Goal: Task Accomplishment & Management: Manage account settings

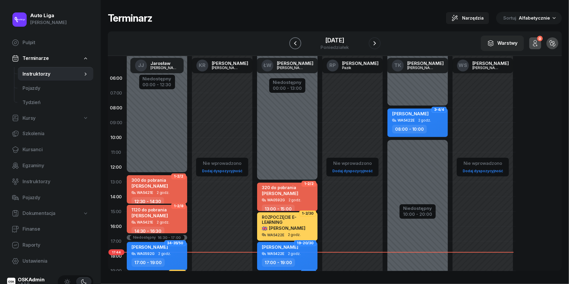
click at [294, 41] on icon "button" at bounding box center [295, 43] width 7 height 7
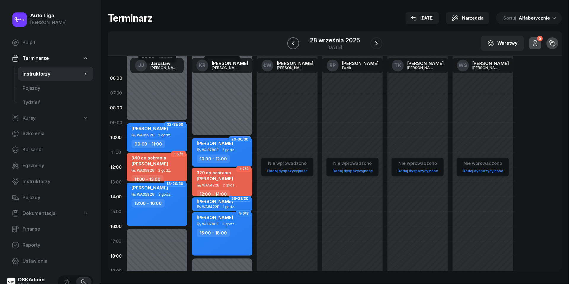
click at [294, 41] on icon "button" at bounding box center [292, 43] width 7 height 7
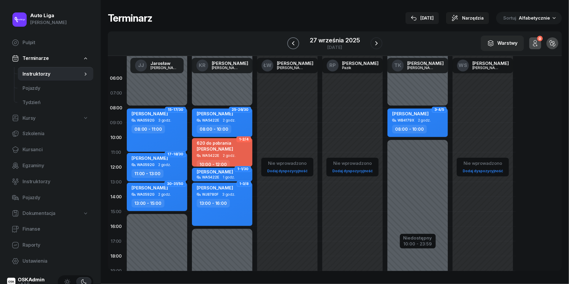
click at [294, 43] on icon "button" at bounding box center [292, 43] width 7 height 7
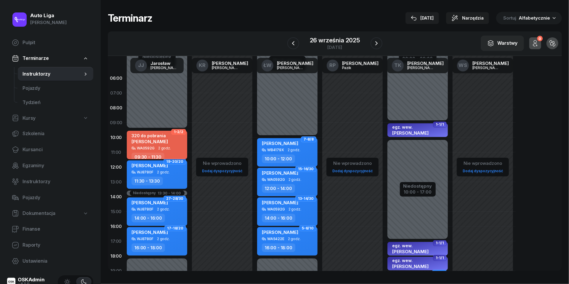
click at [156, 143] on div "320 do pobrania [PERSON_NAME]" at bounding box center [149, 139] width 36 height 13
select select "09"
select select "30"
select select "11"
select select "30"
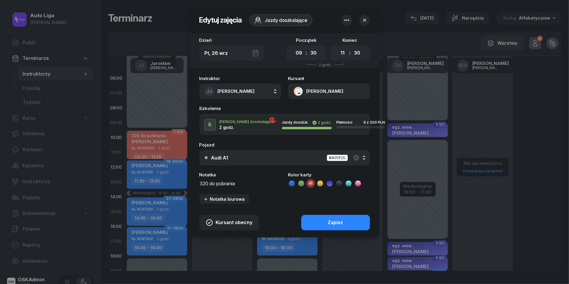
click at [301, 92] on button "[PERSON_NAME]" at bounding box center [329, 90] width 82 height 15
click at [311, 112] on div "Otwórz profil" at bounding box center [307, 112] width 29 height 8
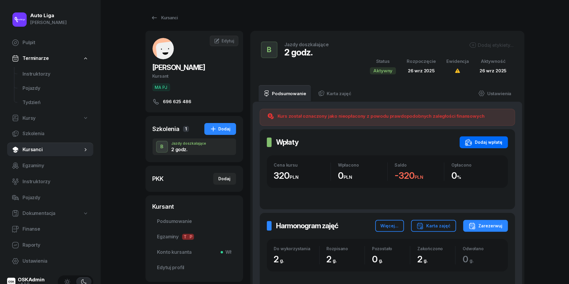
click at [485, 140] on div "Dodaj wpłatę" at bounding box center [484, 142] width 38 height 7
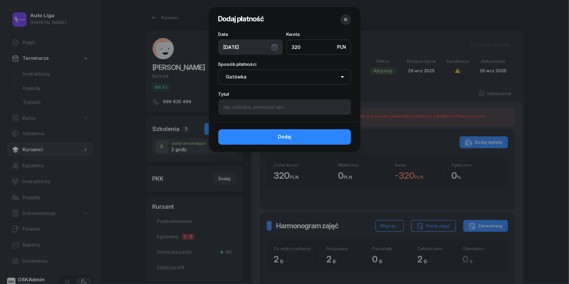
type input "320"
click at [275, 49] on div "[DATE]" at bounding box center [250, 46] width 65 height 15
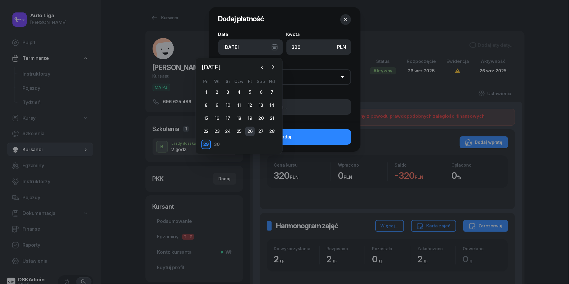
click at [250, 132] on div "26" at bounding box center [249, 130] width 9 height 9
type input "[DATE]"
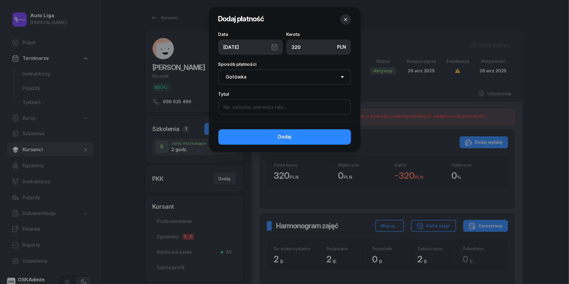
click at [248, 106] on input at bounding box center [284, 106] width 133 height 15
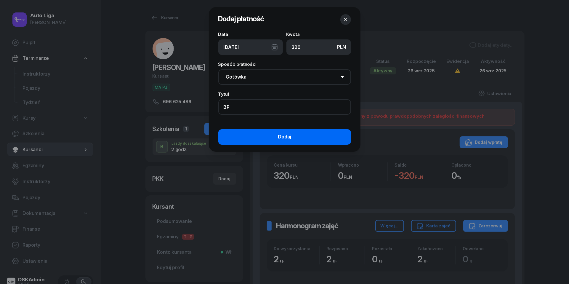
type input "BP"
click at [275, 138] on button "Dodaj" at bounding box center [284, 136] width 133 height 15
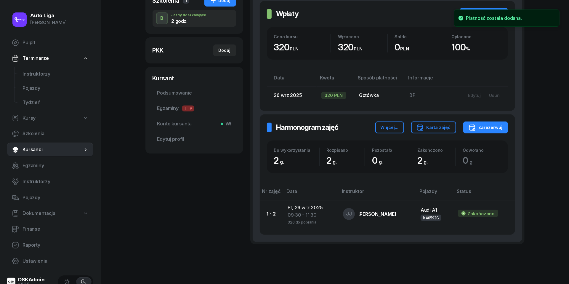
scroll to position [142, 0]
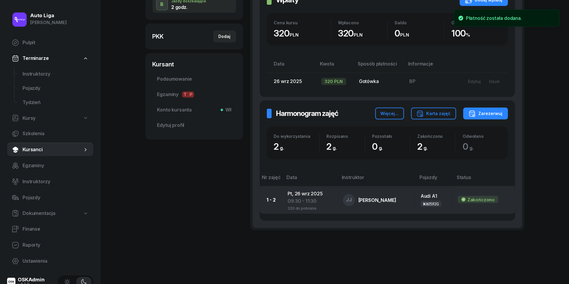
click at [300, 199] on div "09:30 - 11:30" at bounding box center [310, 201] width 46 height 8
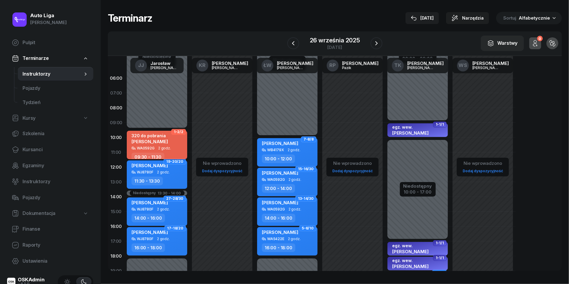
click at [136, 137] on div "320 do pobrania" at bounding box center [149, 135] width 36 height 5
select select "09"
select select "30"
select select "11"
select select "30"
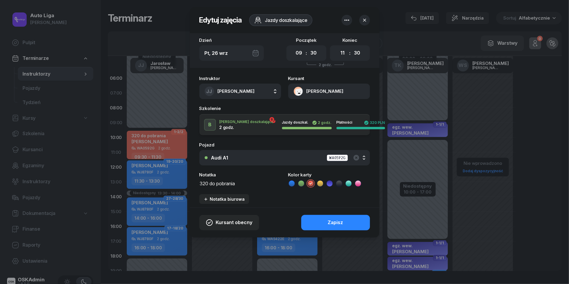
click at [221, 182] on textarea "320 do pobrania" at bounding box center [240, 182] width 82 height 7
click at [292, 181] on icon at bounding box center [292, 183] width 6 height 6
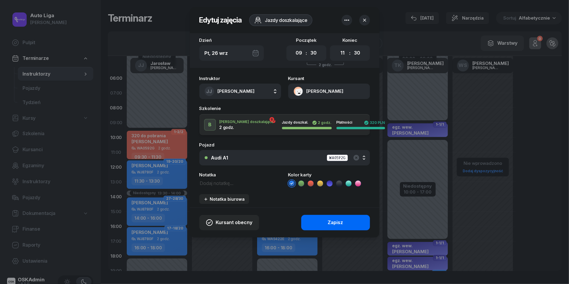
click at [323, 225] on button "Zapisz" at bounding box center [335, 222] width 69 height 15
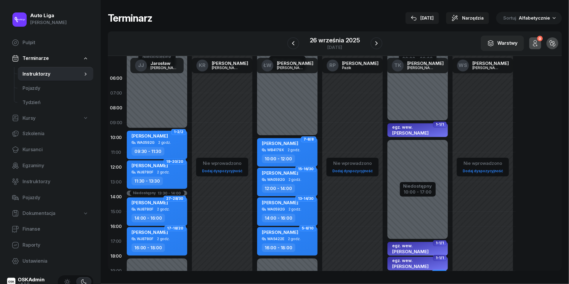
click at [146, 131] on div "[PERSON_NAME] WA0592G 2 godz. 09:30 - 11:30" at bounding box center [157, 145] width 60 height 28
select select "09"
select select "30"
select select "11"
select select "30"
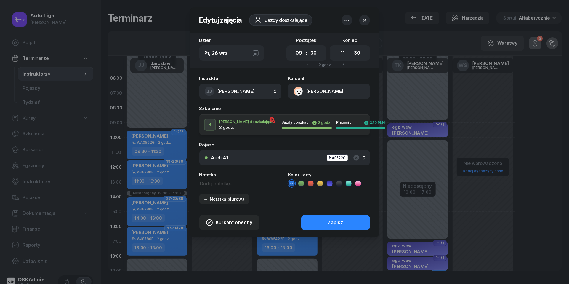
click at [296, 88] on button "[PERSON_NAME]" at bounding box center [329, 90] width 82 height 15
click at [299, 111] on div "Otwórz profil" at bounding box center [307, 112] width 29 height 8
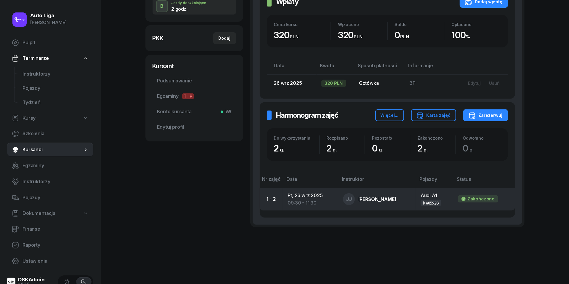
scroll to position [140, 0]
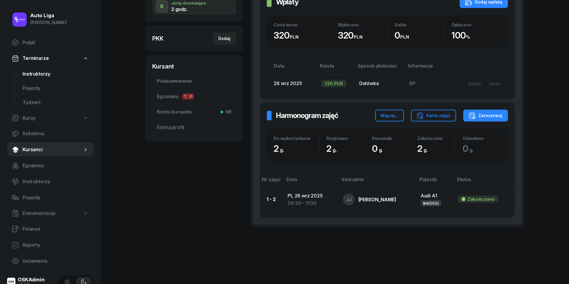
click at [46, 74] on span "Instruktorzy" at bounding box center [55, 74] width 66 height 8
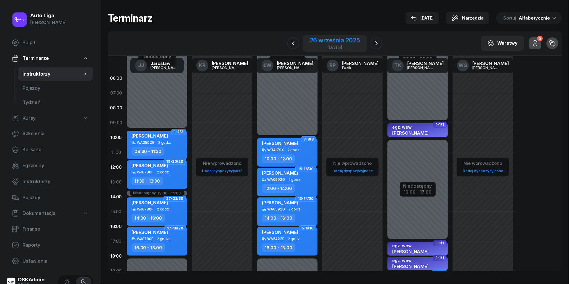
click at [336, 43] on div "26 września 2025" at bounding box center [335, 40] width 50 height 6
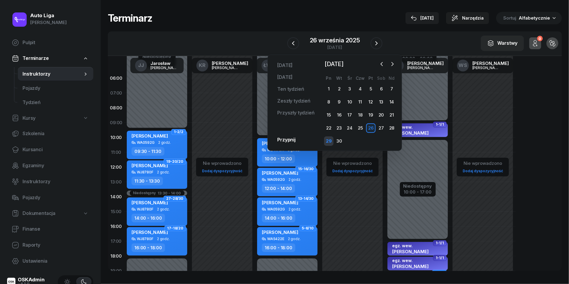
click at [329, 141] on div "29" at bounding box center [328, 140] width 9 height 9
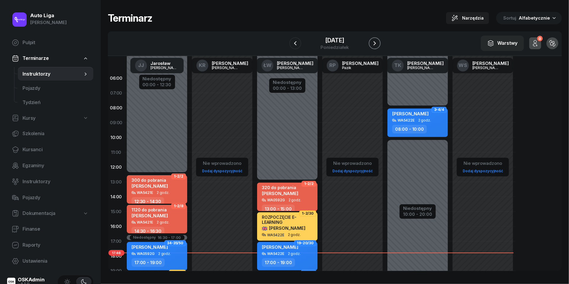
click at [376, 46] on icon "button" at bounding box center [374, 43] width 7 height 7
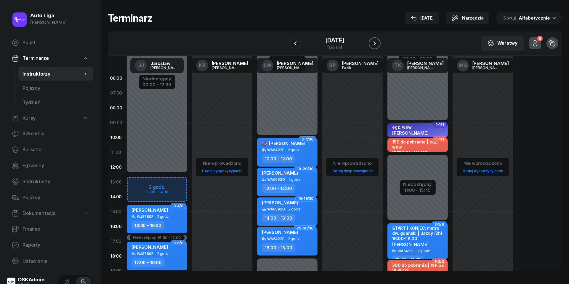
click at [376, 46] on icon "button" at bounding box center [374, 43] width 7 height 7
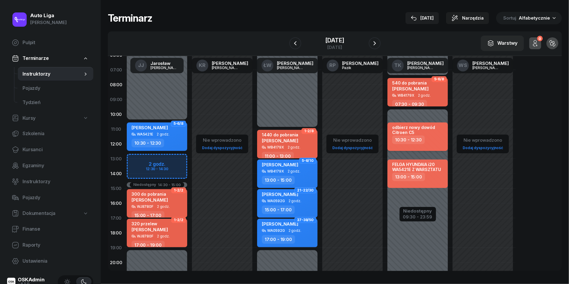
scroll to position [24, 0]
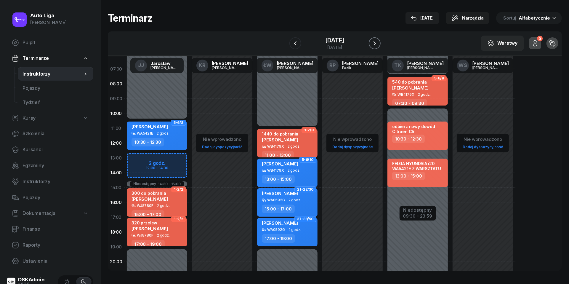
click at [378, 44] on icon "button" at bounding box center [374, 43] width 7 height 7
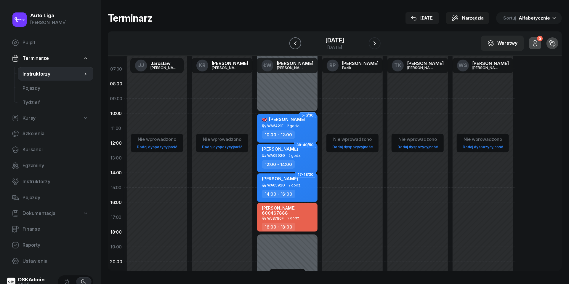
click at [294, 43] on icon "button" at bounding box center [295, 43] width 2 height 4
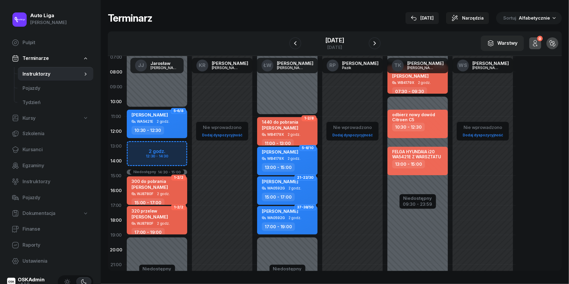
scroll to position [29, 0]
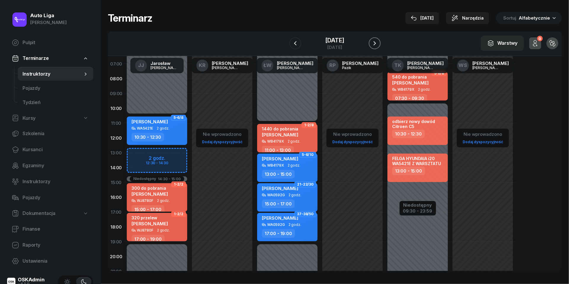
click at [378, 44] on icon "button" at bounding box center [374, 43] width 7 height 7
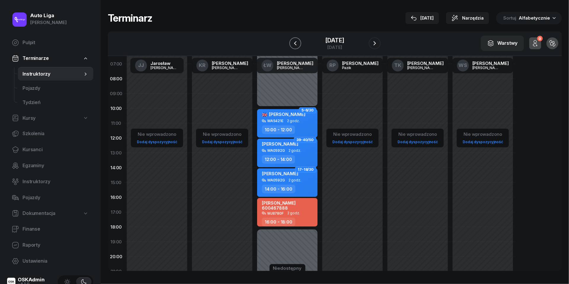
click at [292, 44] on icon "button" at bounding box center [295, 43] width 7 height 7
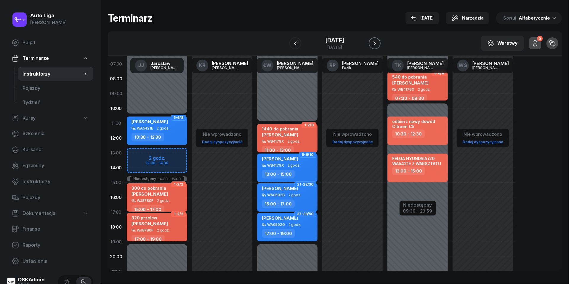
click at [378, 45] on icon "button" at bounding box center [374, 43] width 7 height 7
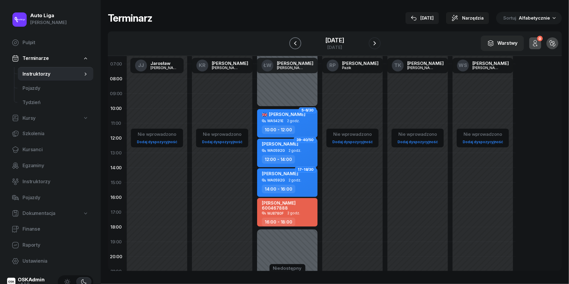
click at [292, 41] on icon "button" at bounding box center [295, 43] width 7 height 7
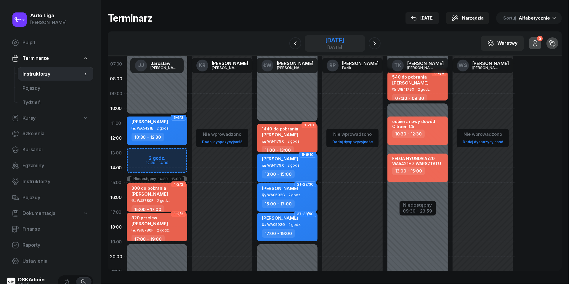
click at [329, 38] on div "[DATE]" at bounding box center [334, 40] width 19 height 6
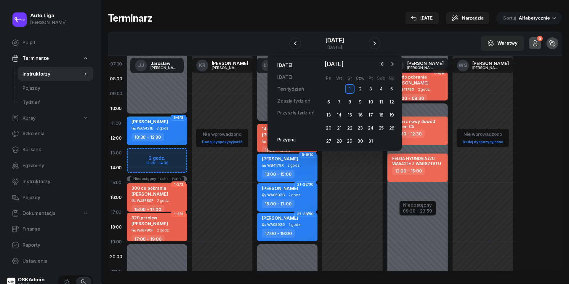
click at [287, 67] on link "[DATE]" at bounding box center [284, 65] width 25 height 12
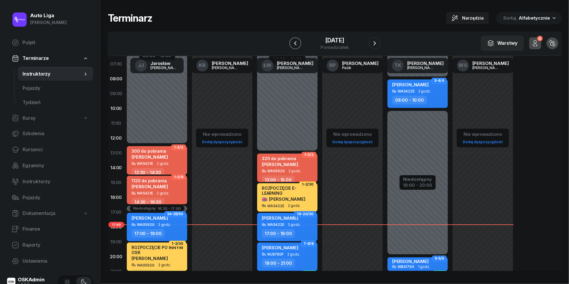
click at [295, 43] on icon "button" at bounding box center [295, 43] width 7 height 7
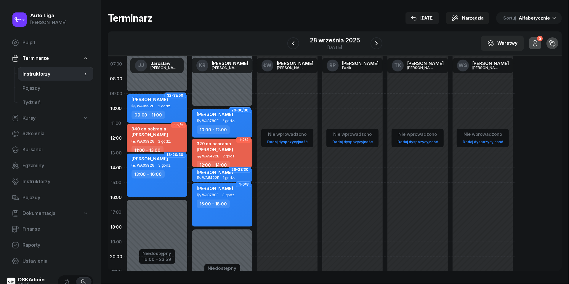
click at [173, 134] on div "340 do pobrania [PERSON_NAME]" at bounding box center [157, 132] width 52 height 13
select select "11"
select select "13"
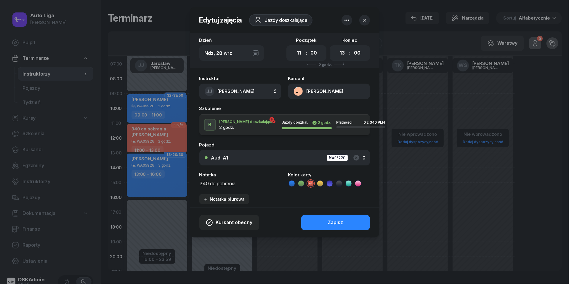
click at [234, 185] on textarea "340 do pobrania" at bounding box center [240, 182] width 82 height 7
click at [291, 183] on icon at bounding box center [292, 183] width 6 height 6
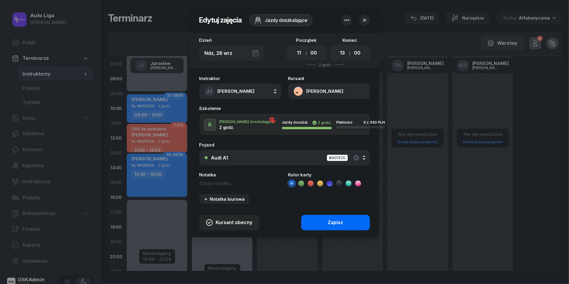
click at [328, 223] on div "Zapisz" at bounding box center [335, 222] width 15 height 8
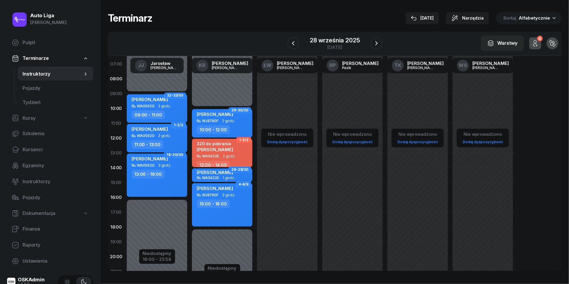
click at [158, 139] on div "[PERSON_NAME] WA0592G 2 godz. 11:00 - 13:00" at bounding box center [157, 138] width 60 height 28
select select "11"
select select "13"
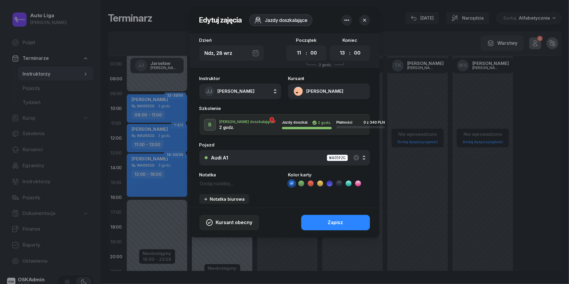
click at [297, 89] on button "[PERSON_NAME]" at bounding box center [329, 90] width 82 height 15
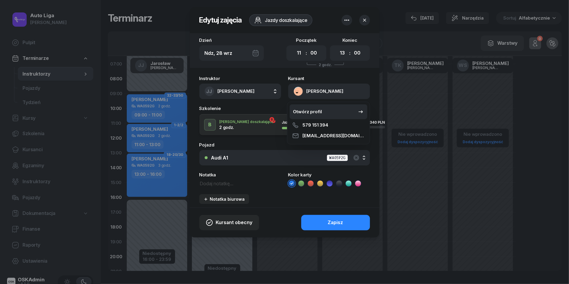
click at [309, 109] on div "Otwórz profil" at bounding box center [307, 112] width 29 height 8
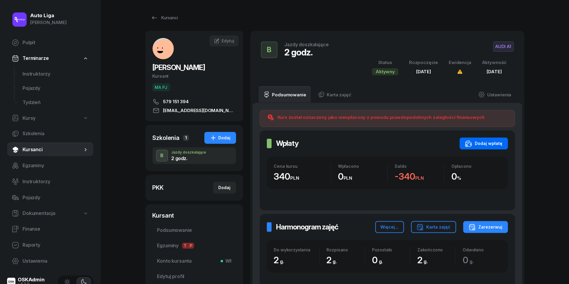
click at [488, 148] on button "Dodaj wpłatę" at bounding box center [483, 143] width 48 height 12
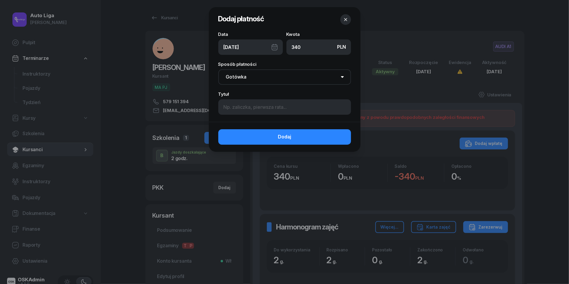
type input "340"
click at [252, 42] on div "[DATE]" at bounding box center [250, 46] width 65 height 15
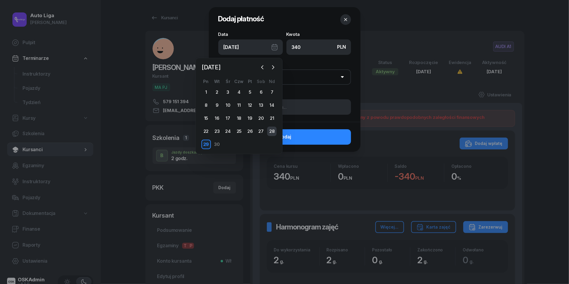
click at [274, 130] on div "28" at bounding box center [271, 130] width 9 height 9
type input "[DATE]"
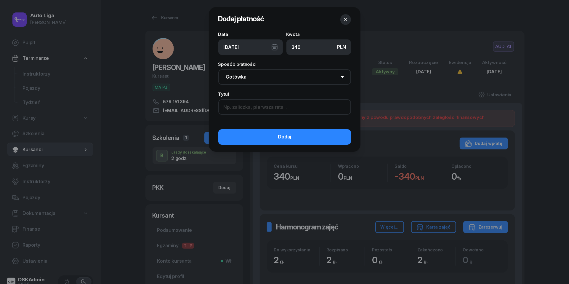
click at [263, 106] on input at bounding box center [284, 106] width 133 height 15
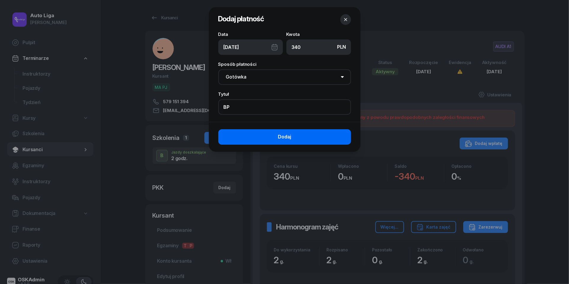
type input "BP"
click at [267, 142] on button "Dodaj" at bounding box center [284, 136] width 133 height 15
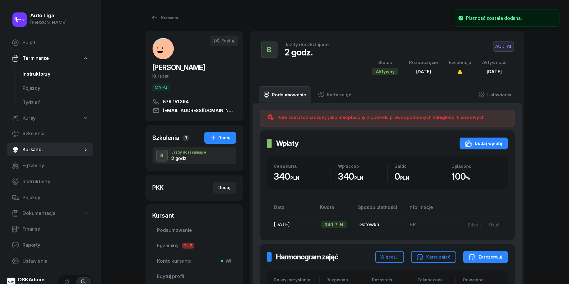
click at [31, 72] on span "Instruktorzy" at bounding box center [55, 74] width 66 height 8
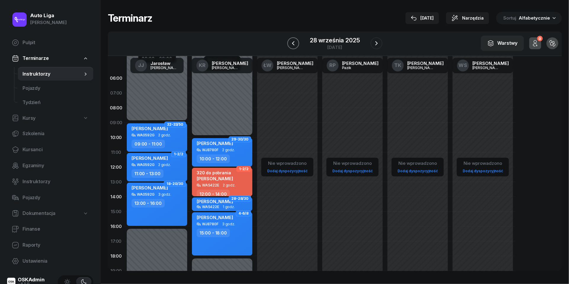
click at [296, 41] on icon "button" at bounding box center [292, 43] width 7 height 7
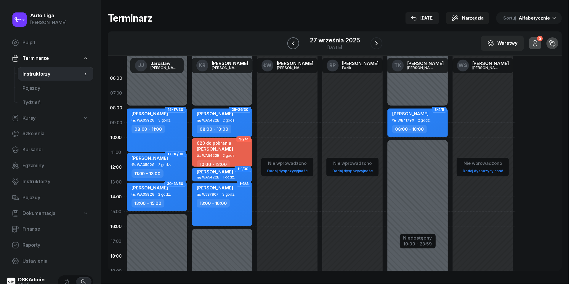
click at [296, 41] on icon "button" at bounding box center [292, 43] width 7 height 7
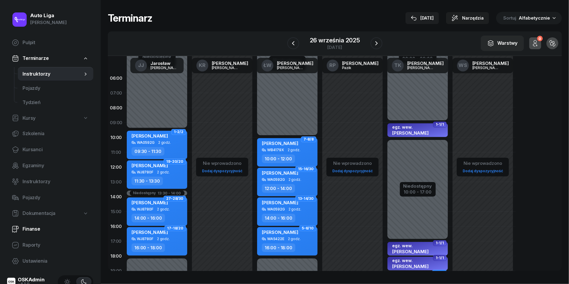
click at [37, 229] on span "Finanse" at bounding box center [55, 229] width 66 height 8
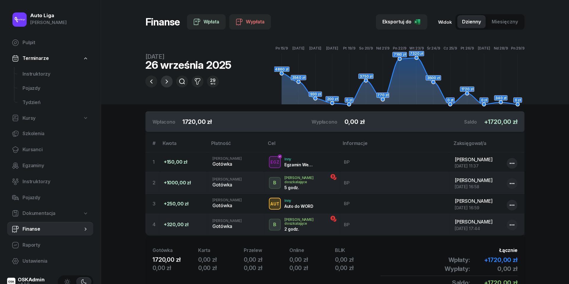
click at [166, 83] on icon "button" at bounding box center [166, 81] width 2 height 4
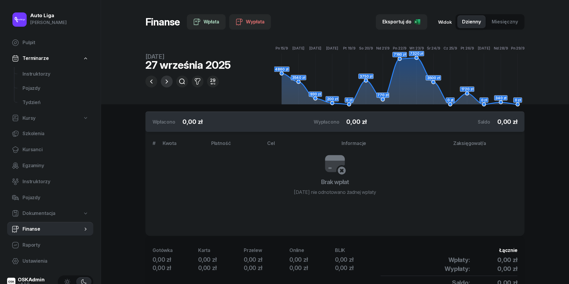
click at [166, 83] on icon "button" at bounding box center [166, 81] width 2 height 4
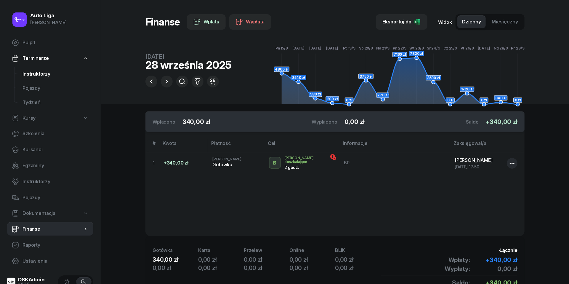
click at [30, 75] on span "Instruktorzy" at bounding box center [55, 74] width 66 height 8
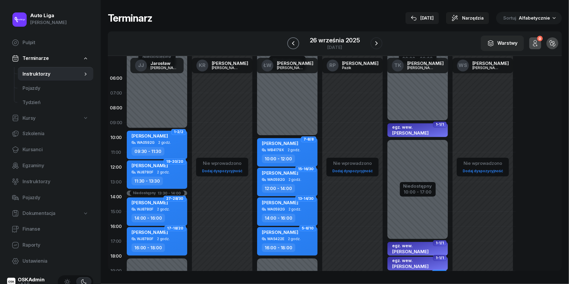
click at [294, 46] on icon "button" at bounding box center [292, 43] width 7 height 7
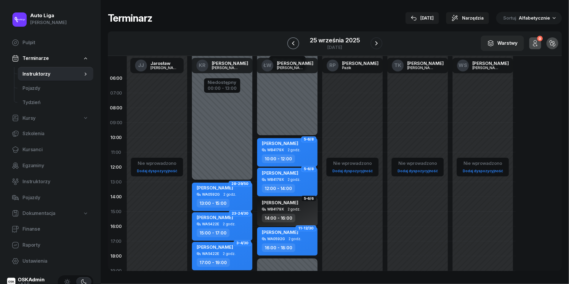
click at [294, 46] on icon "button" at bounding box center [292, 43] width 7 height 7
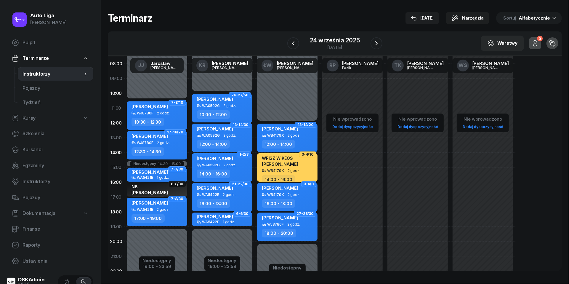
scroll to position [57, 0]
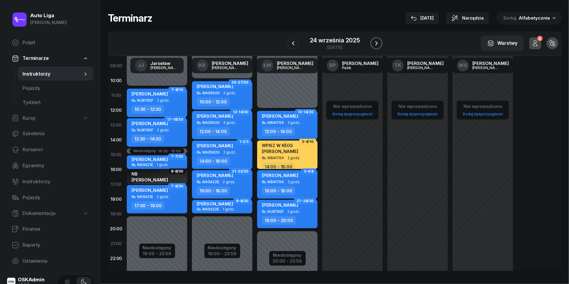
click at [378, 43] on icon "button" at bounding box center [376, 43] width 7 height 7
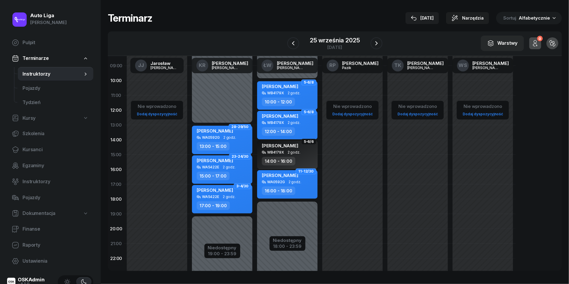
scroll to position [12, 0]
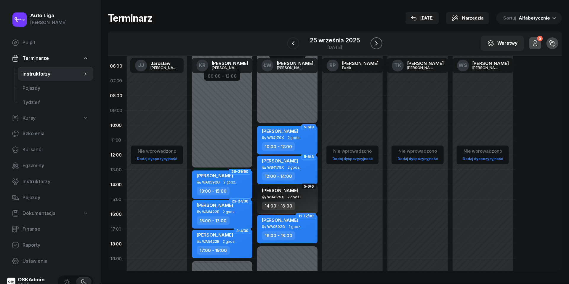
click at [377, 47] on button "button" at bounding box center [376, 43] width 12 height 12
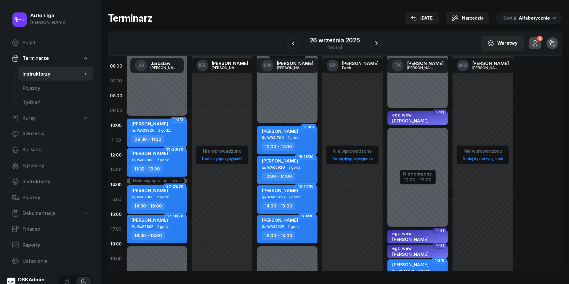
scroll to position [36, 0]
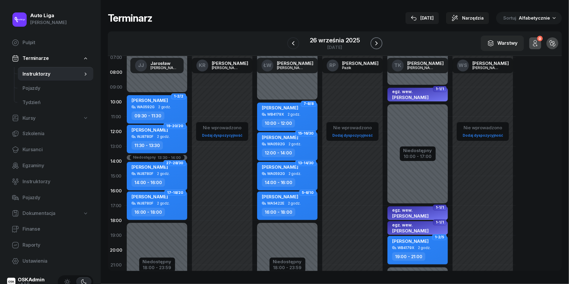
click at [378, 44] on icon "button" at bounding box center [376, 43] width 7 height 7
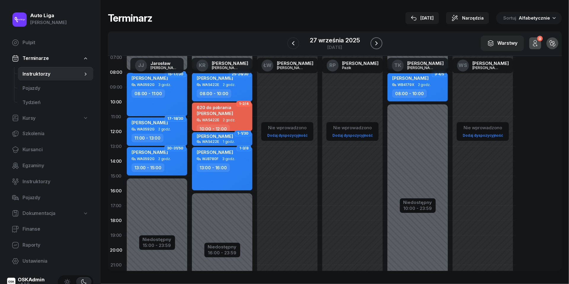
click at [378, 44] on icon "button" at bounding box center [376, 43] width 7 height 7
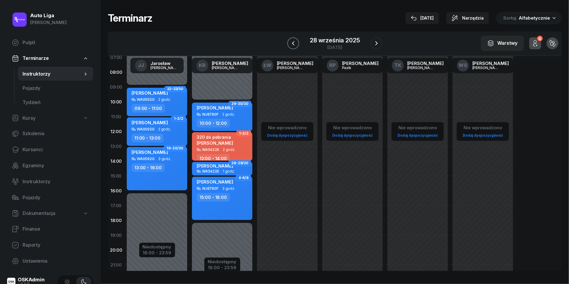
click at [293, 44] on icon "button" at bounding box center [293, 43] width 2 height 4
click at [293, 44] on icon "button" at bounding box center [292, 43] width 7 height 7
click at [293, 44] on icon "button" at bounding box center [293, 43] width 2 height 4
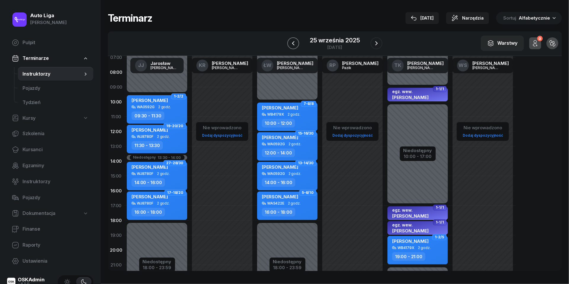
click at [293, 44] on icon "button" at bounding box center [292, 43] width 7 height 7
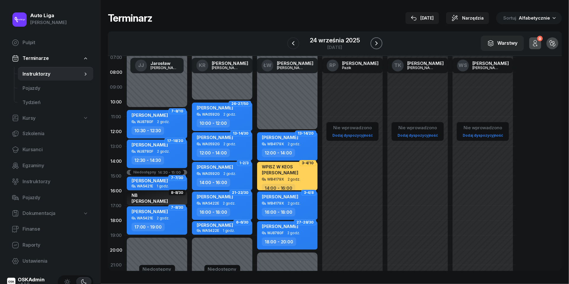
click at [378, 44] on icon "button" at bounding box center [376, 43] width 7 height 7
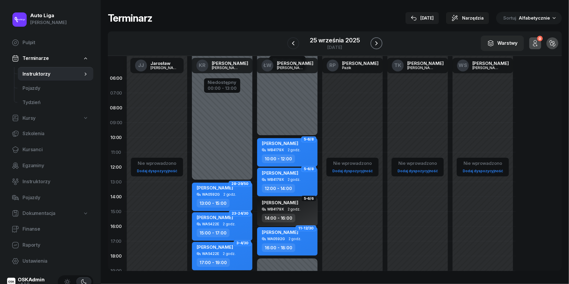
click at [378, 41] on icon "button" at bounding box center [376, 43] width 7 height 7
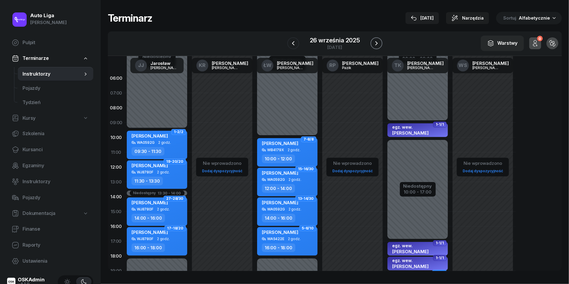
click at [378, 39] on button "button" at bounding box center [376, 43] width 12 height 12
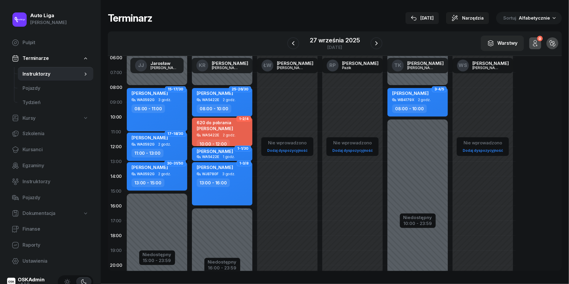
scroll to position [15, 0]
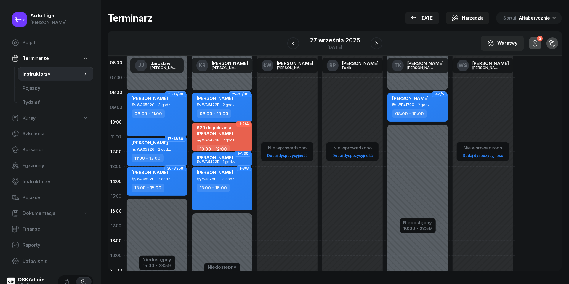
click at [233, 135] on div "620 do pobrania [PERSON_NAME]" at bounding box center [215, 131] width 36 height 13
select select "10"
select select "12"
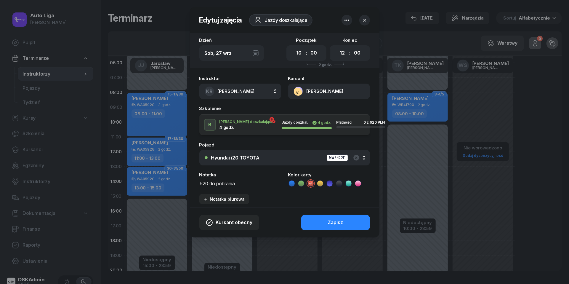
click at [226, 181] on textarea "620 do pobrania" at bounding box center [240, 182] width 82 height 7
click at [292, 183] on icon at bounding box center [291, 183] width 3 height 2
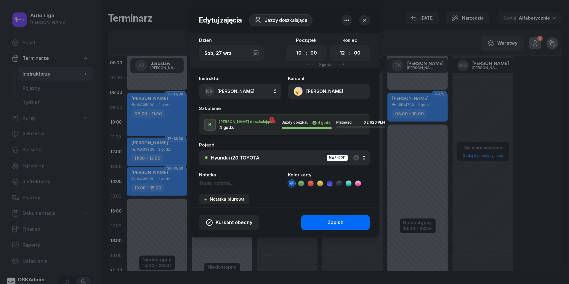
click at [328, 222] on div "Zapisz" at bounding box center [335, 222] width 15 height 8
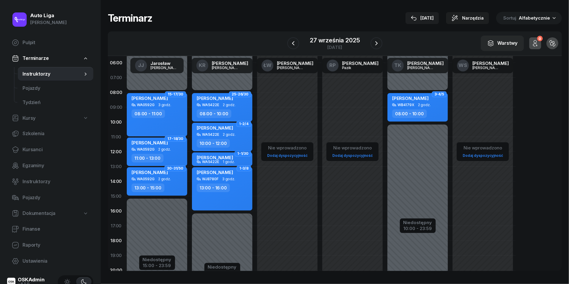
click at [220, 131] on div "[PERSON_NAME]" at bounding box center [215, 128] width 36 height 7
select select "10"
select select "12"
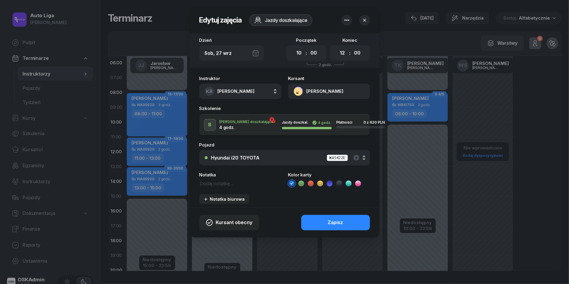
click at [300, 91] on button "[PERSON_NAME]" at bounding box center [329, 90] width 82 height 15
click at [301, 109] on div "Otwórz profil" at bounding box center [307, 112] width 29 height 8
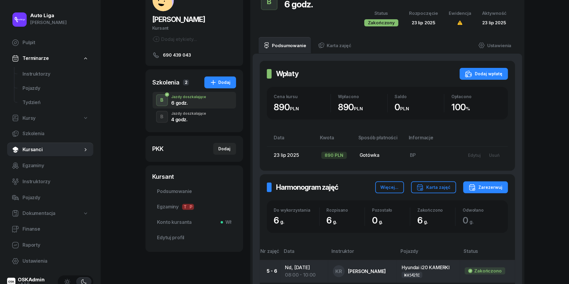
scroll to position [28, 0]
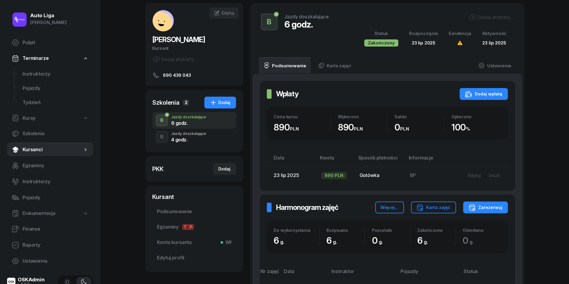
click at [190, 137] on div "4 godz." at bounding box center [188, 139] width 35 height 5
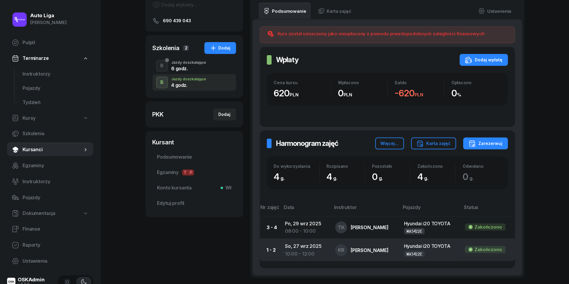
scroll to position [59, 0]
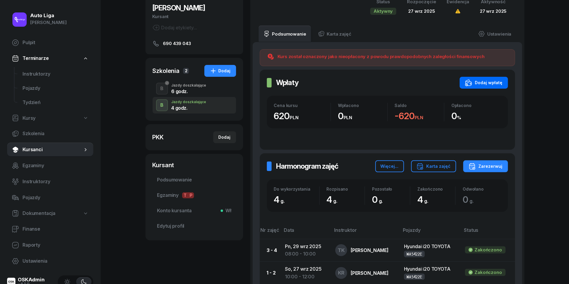
click at [483, 81] on div "Dodaj wpłatę" at bounding box center [484, 82] width 38 height 7
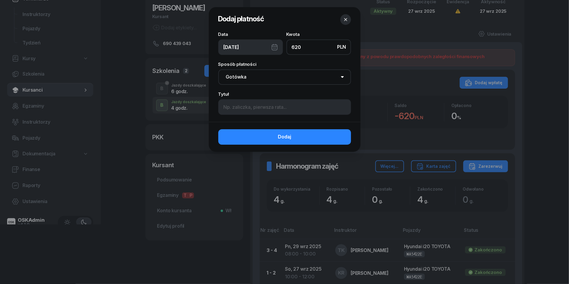
type input "620"
click at [273, 45] on div "[DATE]" at bounding box center [250, 46] width 65 height 15
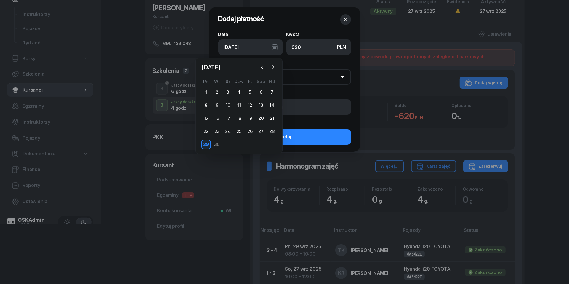
click at [346, 20] on icon "button" at bounding box center [345, 20] width 6 height 6
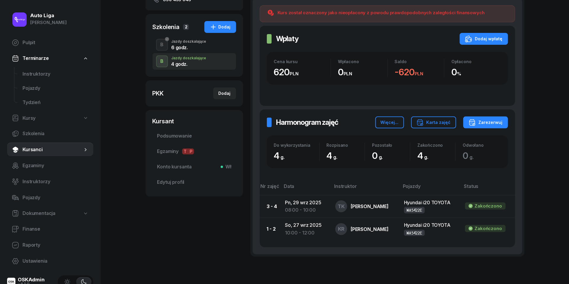
scroll to position [66, 0]
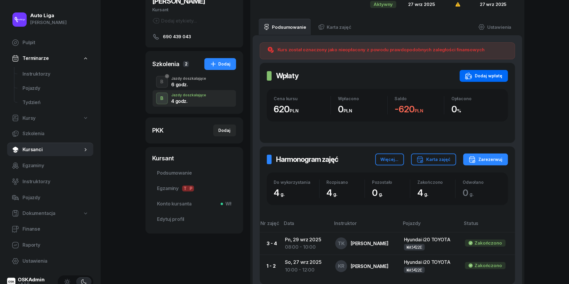
click at [484, 73] on div "Dodaj wpłatę" at bounding box center [484, 75] width 38 height 7
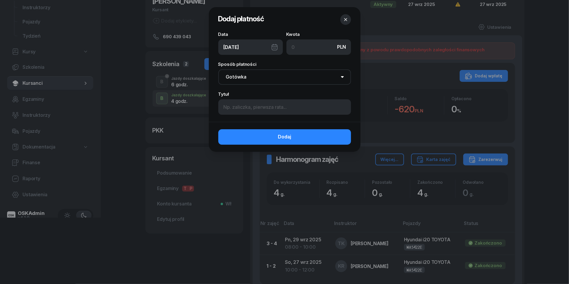
click at [279, 47] on div "[DATE]" at bounding box center [250, 46] width 65 height 15
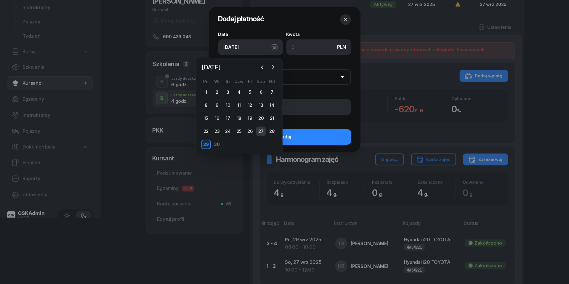
click at [260, 128] on div "27" at bounding box center [260, 130] width 9 height 9
type input "[DATE]"
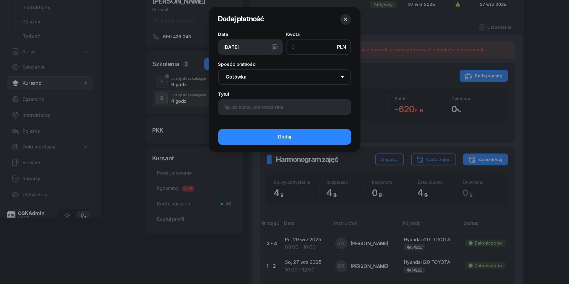
click at [302, 46] on input at bounding box center [318, 46] width 65 height 15
type input "620"
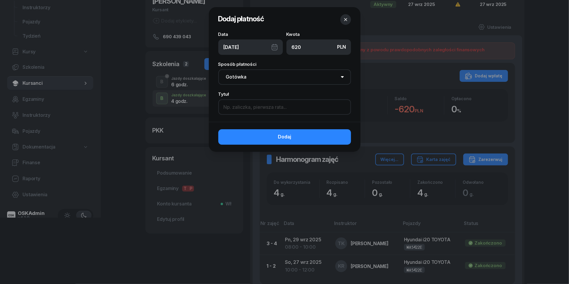
click at [283, 105] on input at bounding box center [284, 106] width 133 height 15
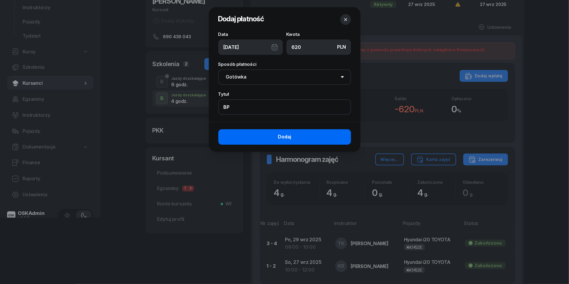
type input "BP"
click at [299, 137] on button "Dodaj" at bounding box center [284, 136] width 133 height 15
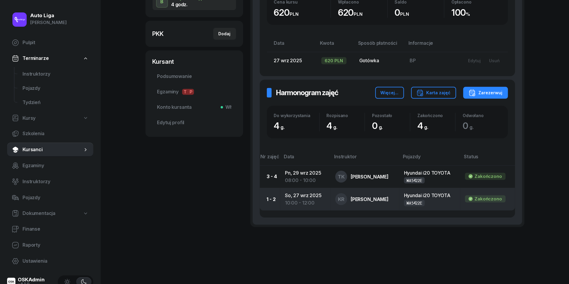
scroll to position [163, 0]
click at [297, 196] on td "[DATE] 10:00 - 12:00" at bounding box center [305, 199] width 50 height 22
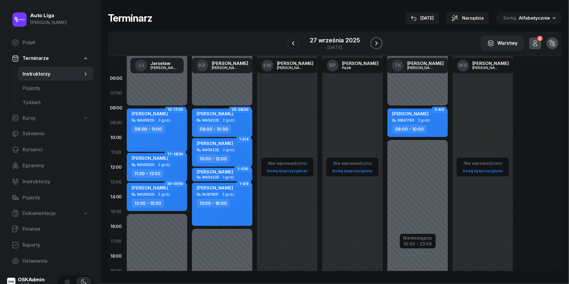
click at [377, 41] on icon "button" at bounding box center [376, 43] width 7 height 7
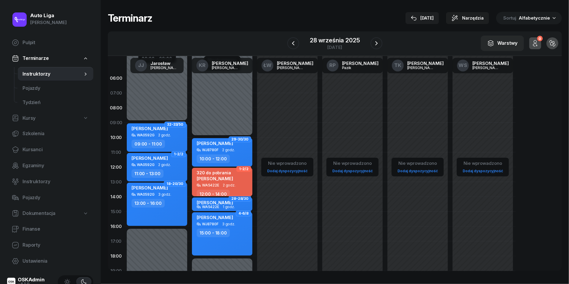
click at [224, 179] on span "[PERSON_NAME]" at bounding box center [215, 179] width 36 height 6
select select "12"
select select "14"
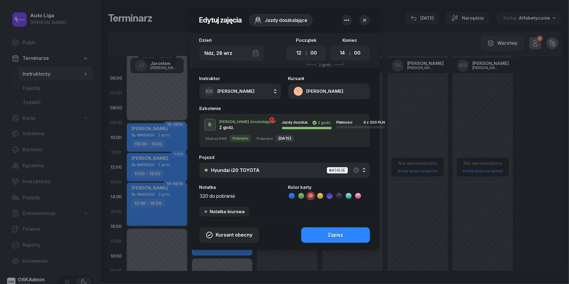
click at [300, 93] on button "[PERSON_NAME]" at bounding box center [329, 90] width 82 height 15
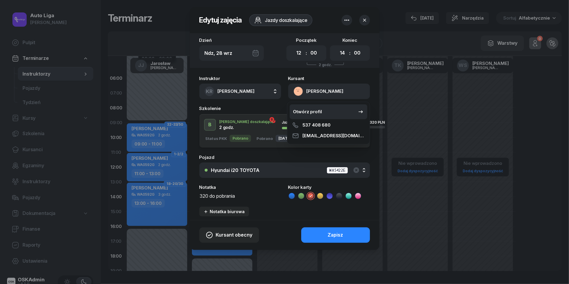
click at [304, 109] on div "Otwórz profil" at bounding box center [307, 112] width 29 height 8
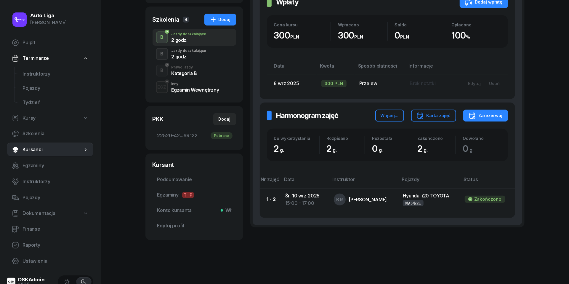
scroll to position [88, 0]
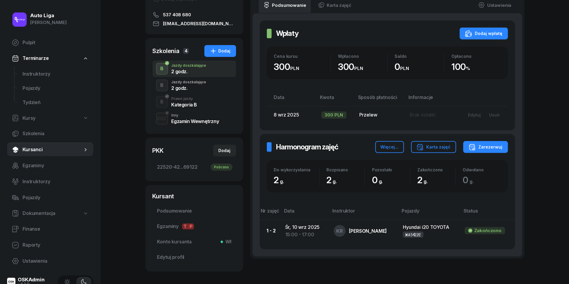
click at [186, 86] on div "2 godz." at bounding box center [188, 88] width 35 height 5
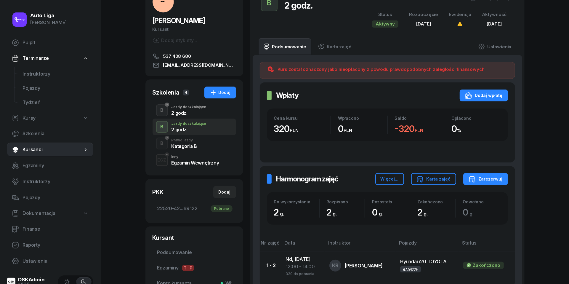
scroll to position [55, 0]
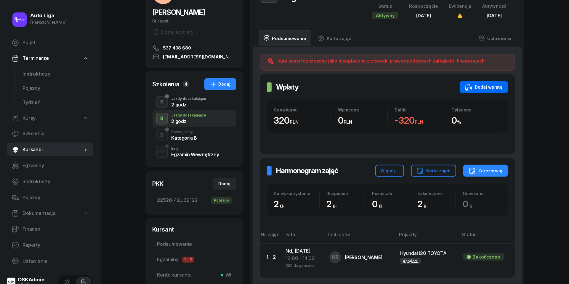
click at [489, 87] on div "Dodaj wpłatę" at bounding box center [484, 86] width 38 height 7
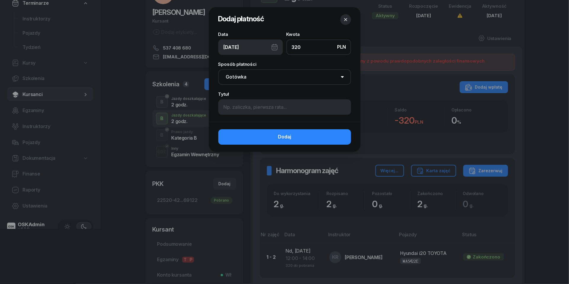
type input "320"
click at [277, 47] on div "[DATE]" at bounding box center [250, 46] width 65 height 15
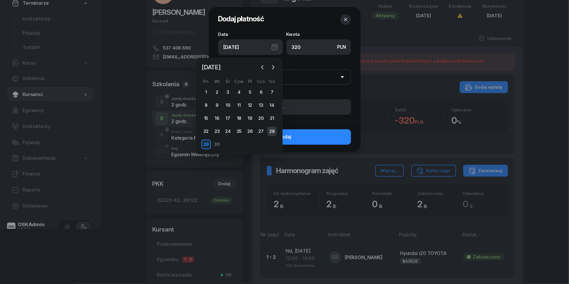
click at [274, 131] on div "28" at bounding box center [271, 130] width 9 height 9
type input "[DATE]"
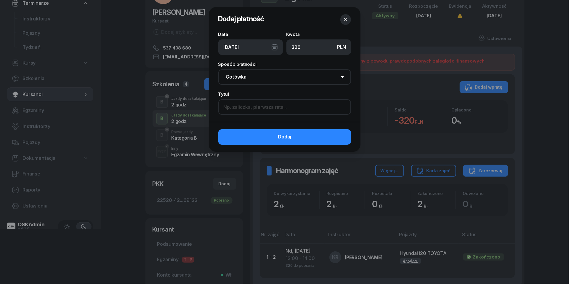
click at [259, 104] on input at bounding box center [284, 106] width 133 height 15
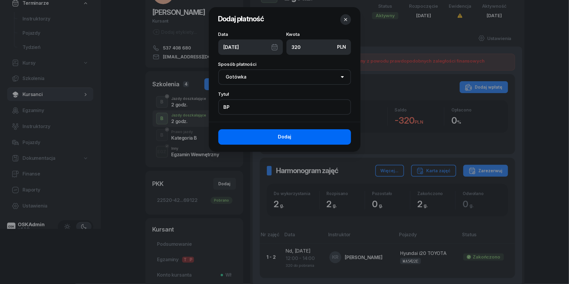
type input "BP"
click at [252, 133] on button "Dodaj" at bounding box center [284, 136] width 133 height 15
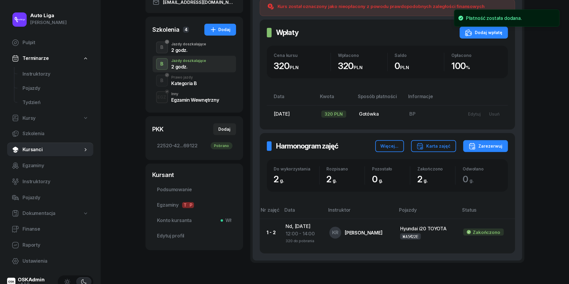
scroll to position [123, 0]
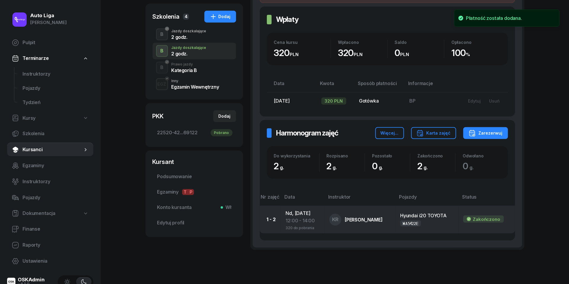
click at [295, 224] on div "320 do pobrania" at bounding box center [302, 226] width 34 height 5
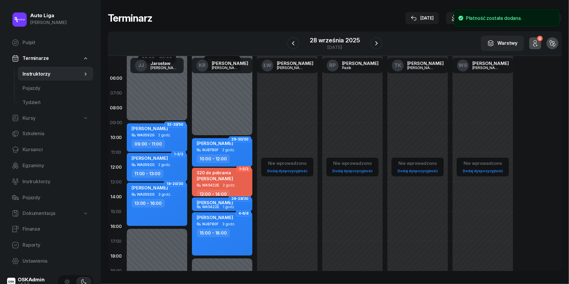
click at [221, 181] on div "320 do pobrania [PERSON_NAME]" at bounding box center [215, 176] width 36 height 13
select select "12"
select select "14"
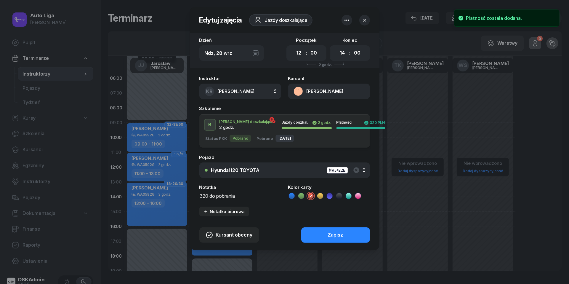
click at [215, 197] on textarea "320 do pobrania" at bounding box center [240, 195] width 82 height 7
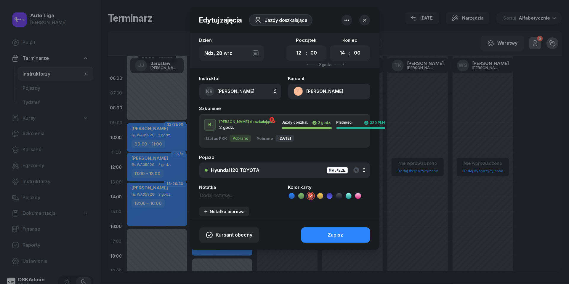
click at [290, 196] on icon at bounding box center [292, 196] width 6 height 6
click at [343, 229] on button "Zapisz" at bounding box center [335, 234] width 69 height 15
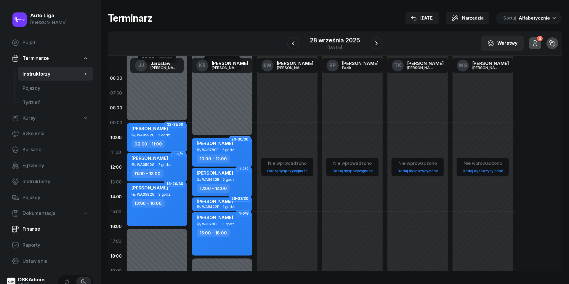
click at [31, 231] on span "Finanse" at bounding box center [55, 229] width 66 height 8
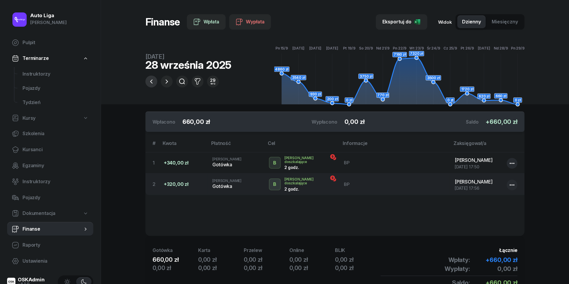
click at [152, 81] on icon "button" at bounding box center [151, 81] width 7 height 7
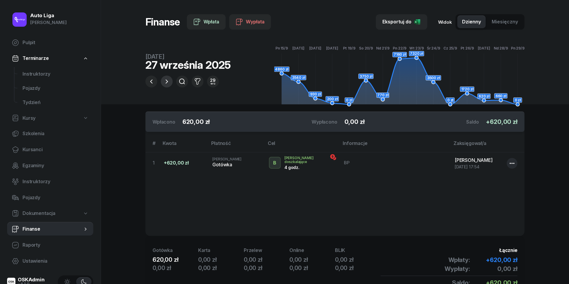
click at [166, 81] on icon "button" at bounding box center [166, 81] width 7 height 7
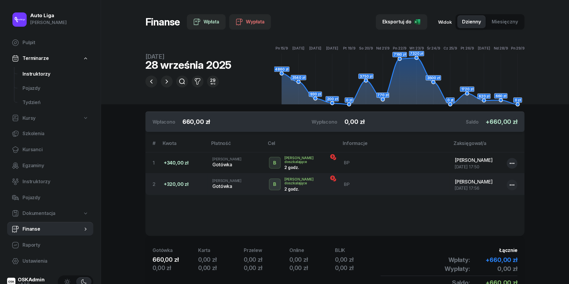
click at [47, 71] on span "Instruktorzy" at bounding box center [55, 74] width 66 height 8
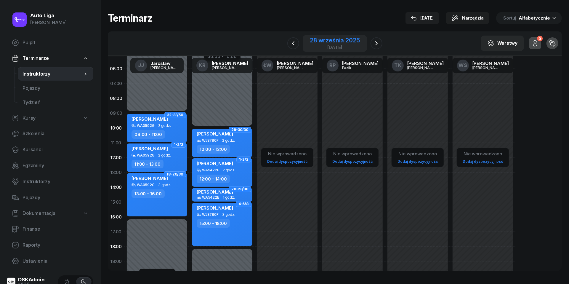
scroll to position [10, 0]
click at [378, 37] on div "[DATE]" at bounding box center [334, 43] width 95 height 17
click at [378, 43] on icon "button" at bounding box center [376, 43] width 7 height 7
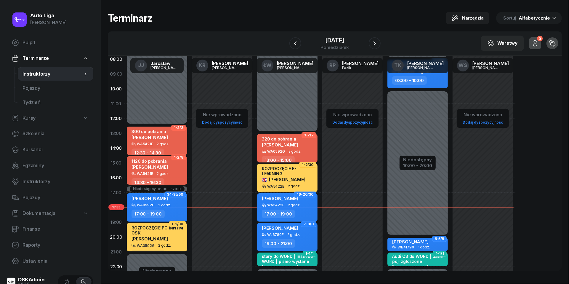
scroll to position [49, 0]
click at [293, 43] on icon "button" at bounding box center [295, 43] width 7 height 7
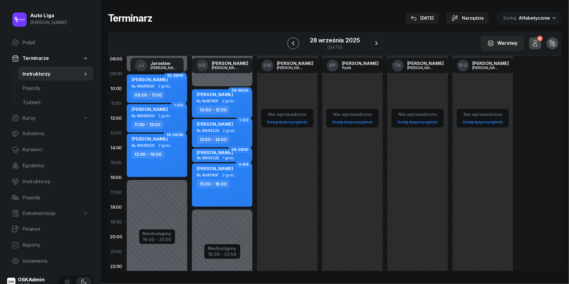
click at [293, 43] on icon "button" at bounding box center [292, 43] width 7 height 7
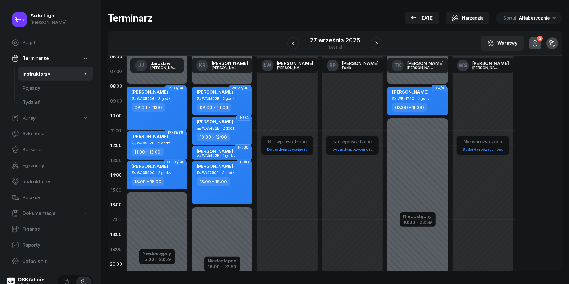
scroll to position [15, 0]
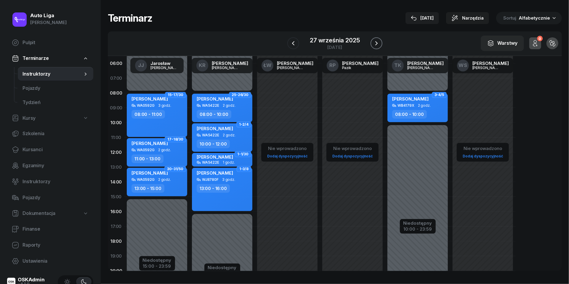
click at [379, 44] on icon "button" at bounding box center [376, 43] width 7 height 7
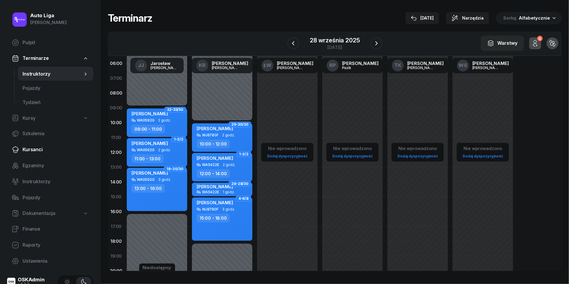
click at [26, 143] on link "Kursanci" at bounding box center [50, 149] width 86 height 14
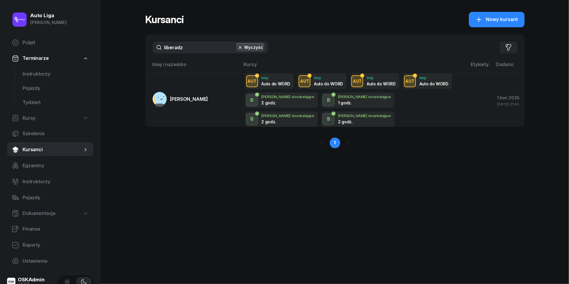
click at [198, 44] on input "liberadz" at bounding box center [209, 47] width 115 height 12
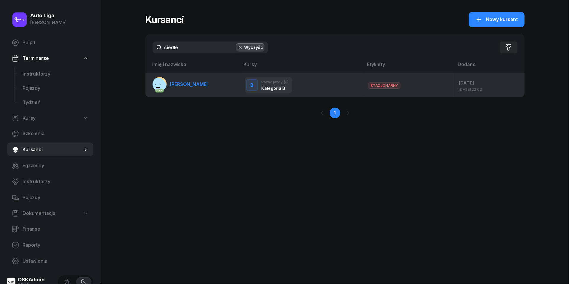
type input "siedle"
click at [194, 89] on link "PKK [PERSON_NAME]" at bounding box center [180, 84] width 56 height 14
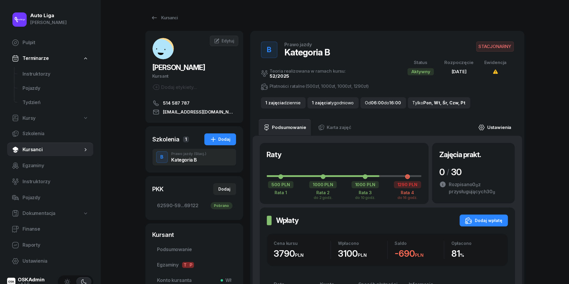
click at [494, 127] on link "Ustawienia" at bounding box center [494, 127] width 42 height 17
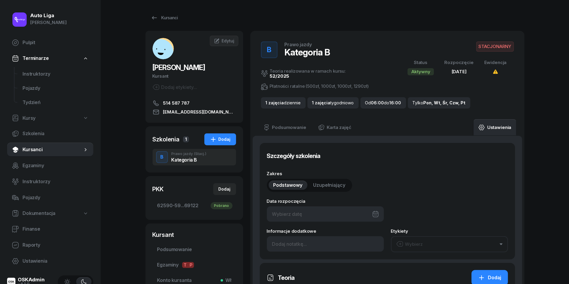
type input "[DATE]"
type input "62590"
type input "59129"
type input "77741"
type input "69122"
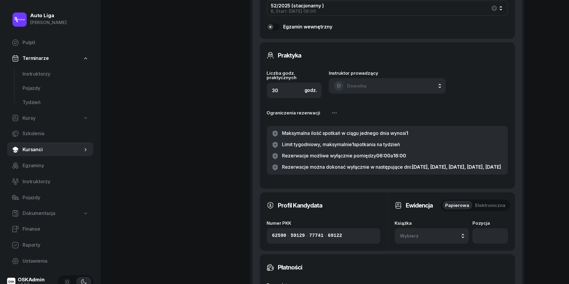
scroll to position [327, 0]
click at [332, 111] on icon "button" at bounding box center [334, 111] width 5 height 1
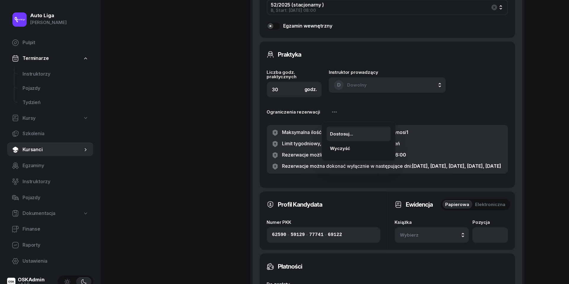
click at [339, 129] on li "Dostosuj..." at bounding box center [358, 133] width 64 height 15
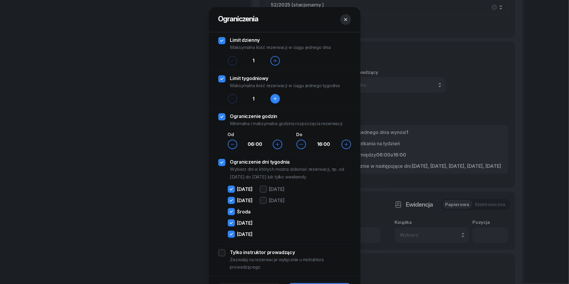
click at [278, 101] on button "button" at bounding box center [274, 98] width 9 height 9
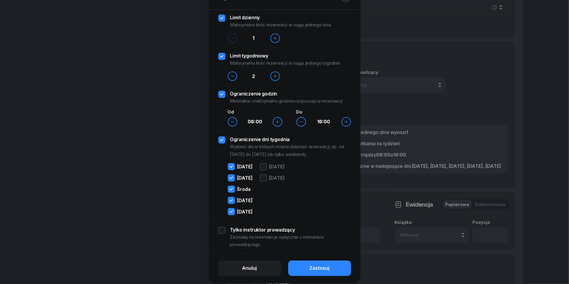
scroll to position [23, 0]
click at [334, 266] on button "Zastosuj" at bounding box center [319, 267] width 63 height 15
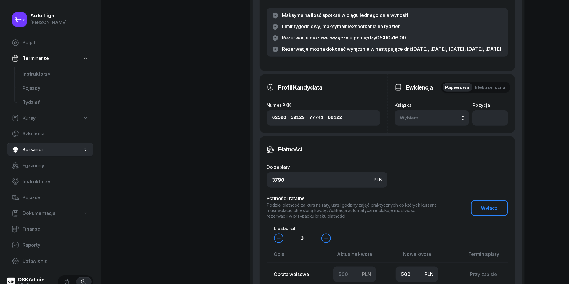
scroll to position [456, 0]
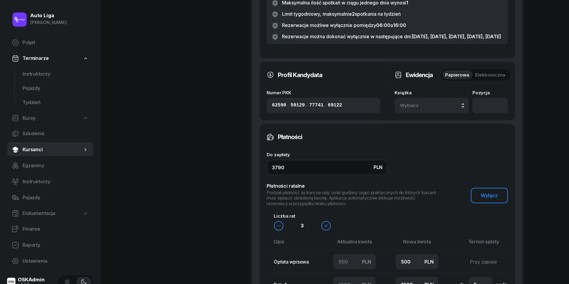
click at [295, 172] on input "3790" at bounding box center [327, 167] width 120 height 15
type input "4"
type input "-200"
type input "-100"
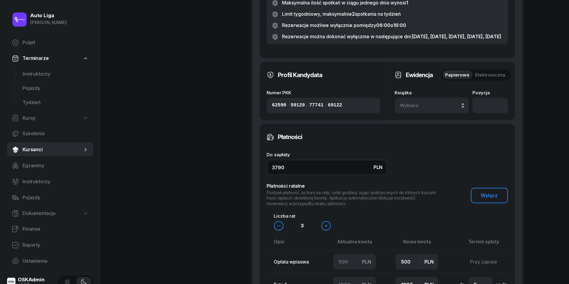
type input "-196"
type input "20"
type input "40"
type input "-160"
type input "409"
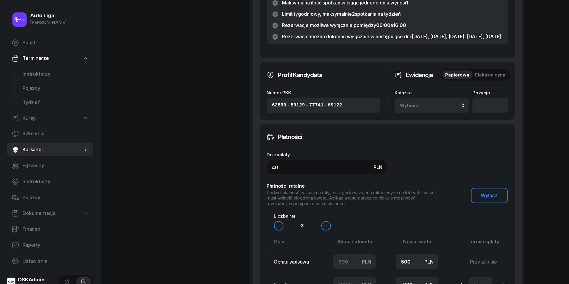
type input "9"
type input "4090"
type input "1200"
type input "1190"
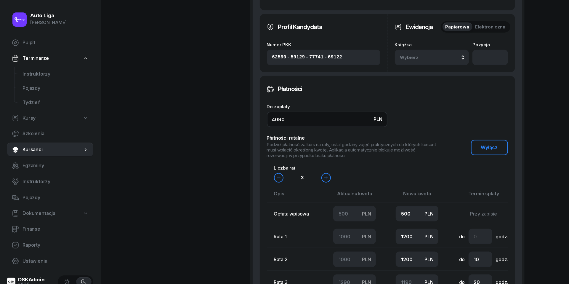
scroll to position [519, 0]
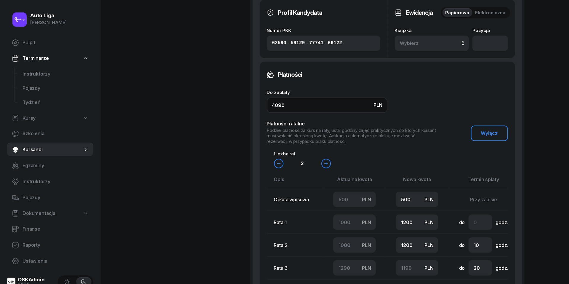
type input "4090"
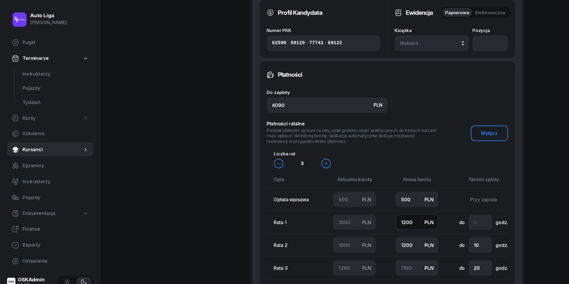
click at [412, 224] on input "1200" at bounding box center [416, 221] width 43 height 15
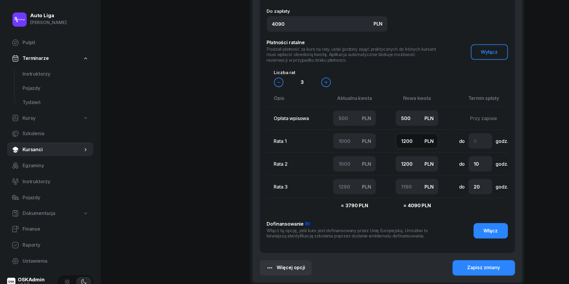
scroll to position [600, 0]
type input "1"
type input "2389"
type input "10"
type input "2380"
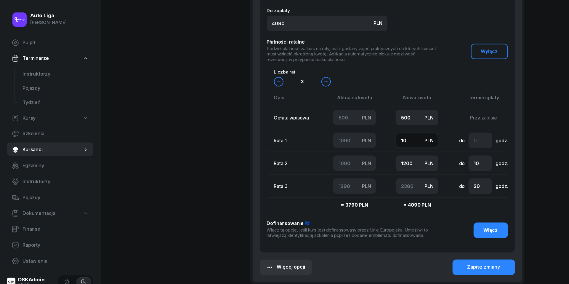
type input "100"
type input "2290"
type input "1000"
type input "1390"
type input "1000"
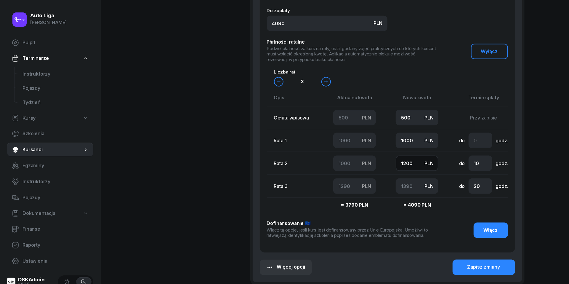
click at [403, 168] on input "1200" at bounding box center [416, 162] width 43 height 15
type input "1"
type input "2589"
type input "10"
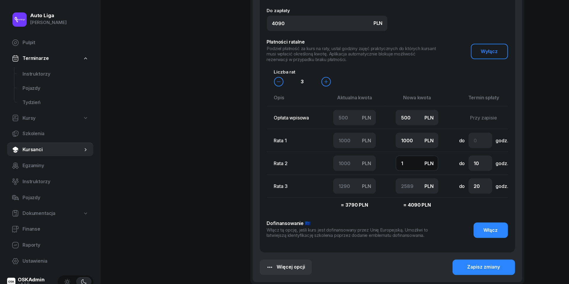
type input "2580"
type input "100"
type input "2490"
type input "1000"
type input "1590"
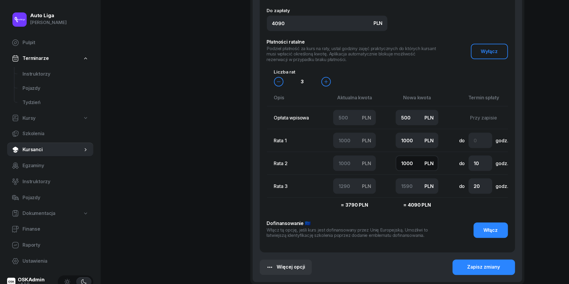
type input "1000"
click at [480, 148] on input "number" at bounding box center [480, 140] width 24 height 15
type input "2"
click at [480, 192] on input "20" at bounding box center [480, 185] width 24 height 15
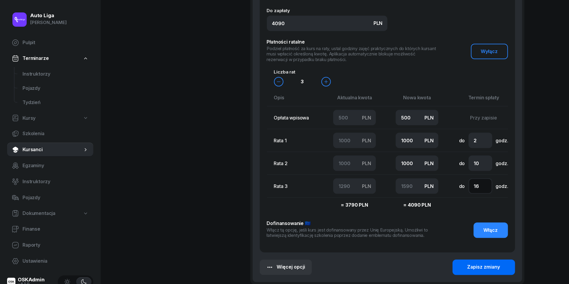
type input "16"
click at [487, 271] on div "Zapisz zmiany" at bounding box center [483, 267] width 33 height 8
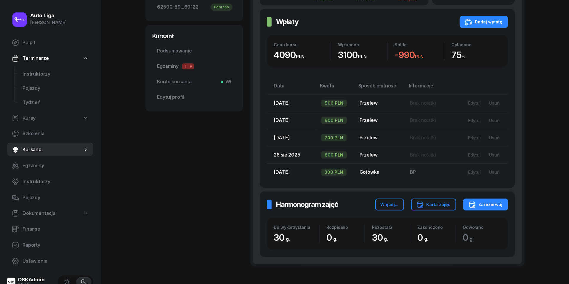
scroll to position [199, 0]
click at [493, 204] on div "Zarezerwuj" at bounding box center [485, 203] width 34 height 7
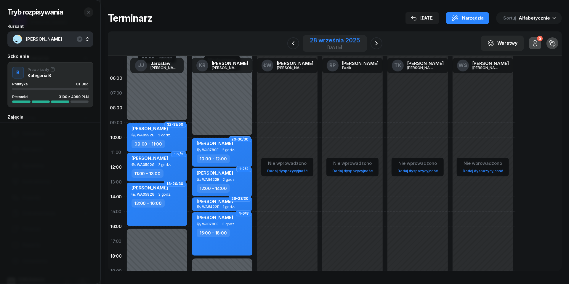
click at [321, 43] on div "28 września 2025" at bounding box center [335, 40] width 50 height 6
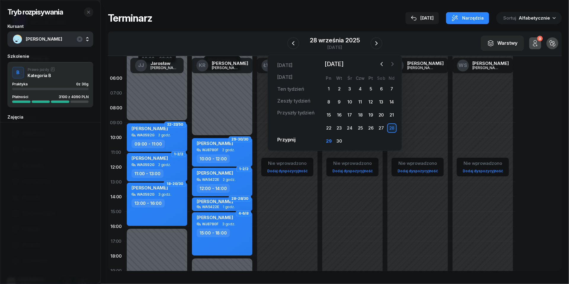
click at [395, 61] on icon "button" at bounding box center [392, 64] width 6 height 6
click at [359, 115] on div "16" at bounding box center [359, 114] width 9 height 9
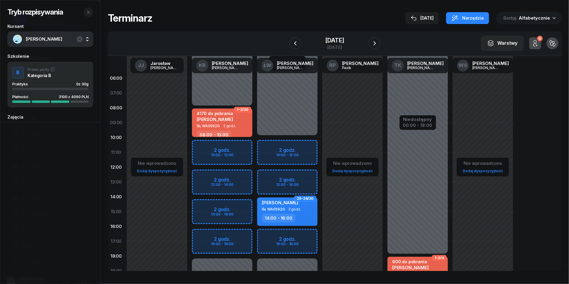
click at [197, 176] on div "Niedostępny 00:00 - 08:00 Niedostępny 18:00 - 23:59 2 godz. 10:00 - 12:00 2 god…" at bounding box center [221, 211] width 65 height 281
select select "12"
select select "14"
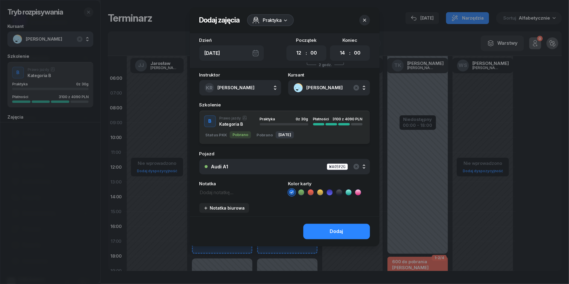
click at [236, 168] on div "Audi A1 WA0592G" at bounding box center [287, 166] width 153 height 7
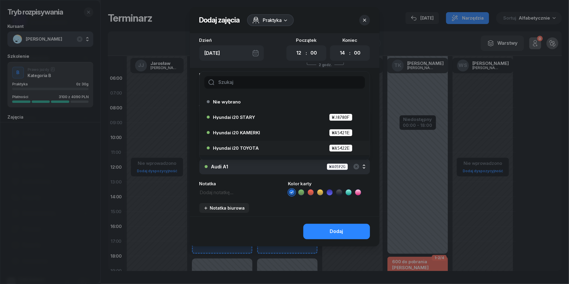
click at [242, 150] on div "Hyundai i20 TOYOTA WA5422E" at bounding box center [286, 147] width 146 height 7
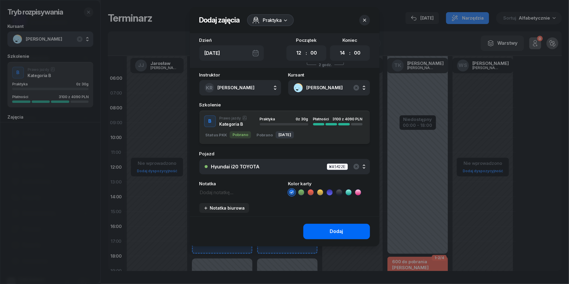
click at [333, 233] on div "Dodaj" at bounding box center [336, 231] width 13 height 8
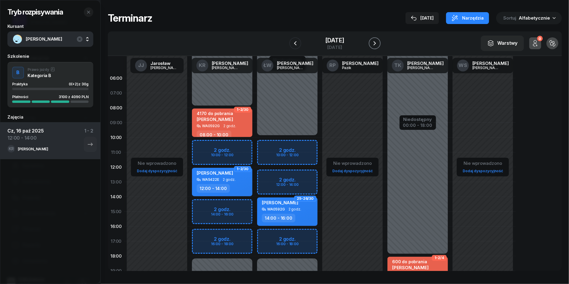
click at [378, 42] on icon "button" at bounding box center [374, 43] width 7 height 7
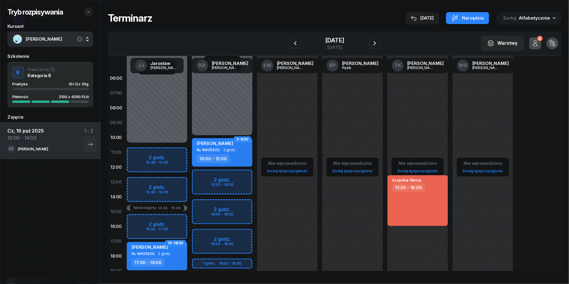
click at [204, 176] on div "Niedostępny 00:00 - 10:00 Niedostępny 19:00 - 23:59 2 godz. 12:00 - 14:00 2 god…" at bounding box center [221, 211] width 65 height 281
select select "12"
select select "14"
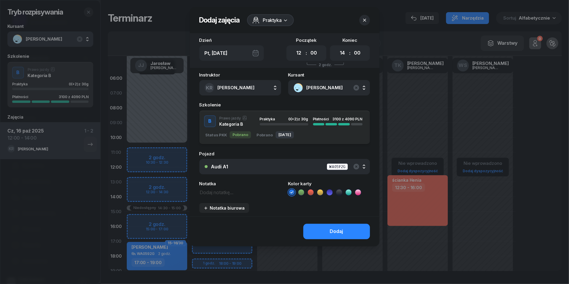
click at [238, 165] on div "Audi A1 WA0592G" at bounding box center [287, 166] width 153 height 7
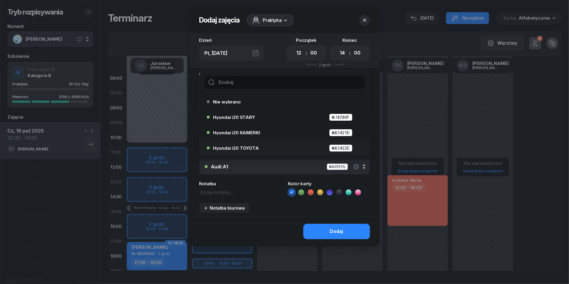
click at [240, 146] on span "Hyundai i20 TOYOTA" at bounding box center [236, 148] width 46 height 4
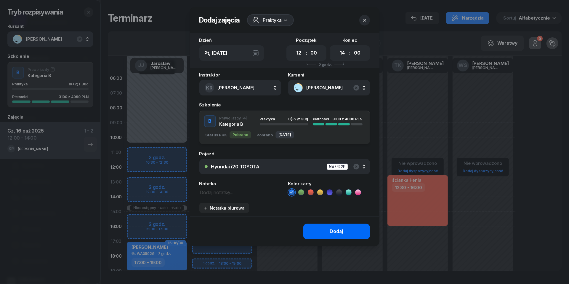
click at [332, 224] on button "Dodaj" at bounding box center [336, 230] width 67 height 15
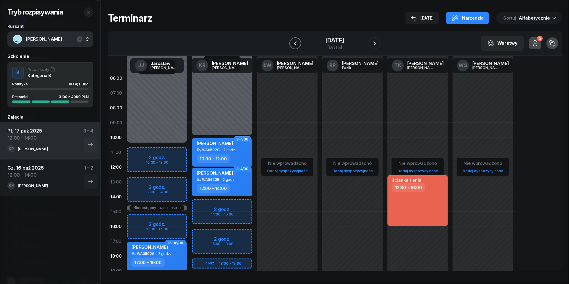
click at [293, 43] on button "button" at bounding box center [295, 43] width 12 height 12
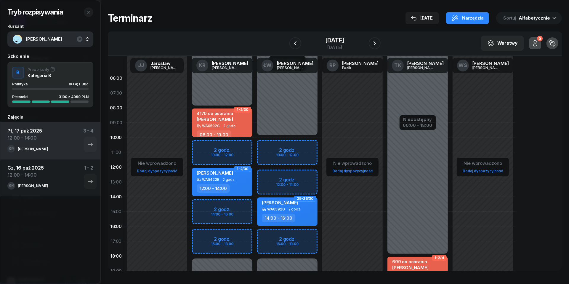
click at [209, 184] on div "12:00 - 14:00" at bounding box center [213, 188] width 33 height 9
select select "12"
select select "14"
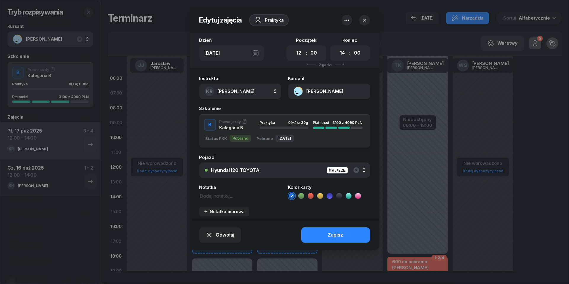
click at [217, 200] on div "Instruktor KR [PERSON_NAME] [PERSON_NAME] KR [PERSON_NAME] ŁW [PERSON_NAME] RP …" at bounding box center [284, 146] width 189 height 147
click at [217, 193] on textarea at bounding box center [240, 195] width 82 height 7
type textarea "rozpoczęcie"
click at [322, 239] on button "Zapisz" at bounding box center [335, 234] width 69 height 15
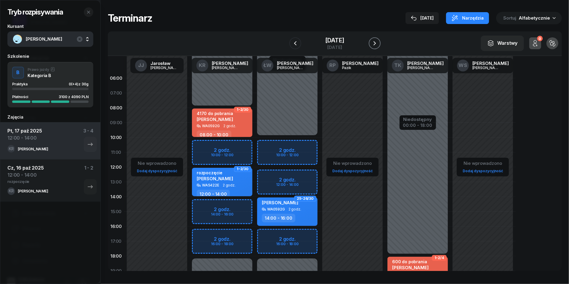
click at [378, 41] on icon "button" at bounding box center [374, 43] width 7 height 7
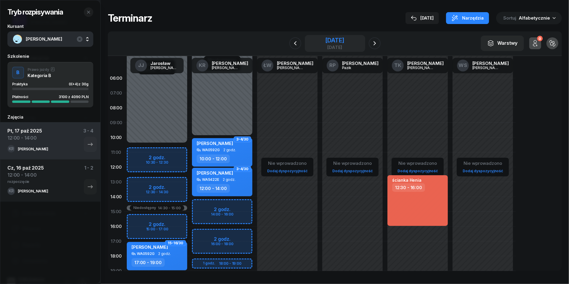
click at [334, 37] on div "[DATE]" at bounding box center [334, 40] width 19 height 6
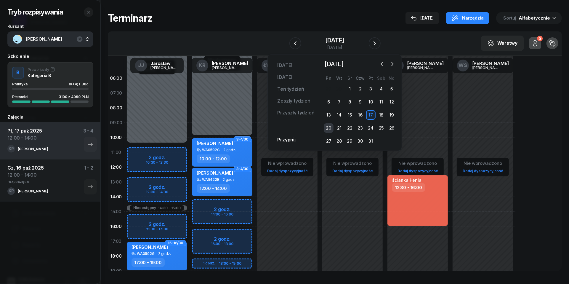
click at [329, 126] on div "20" at bounding box center [328, 127] width 9 height 9
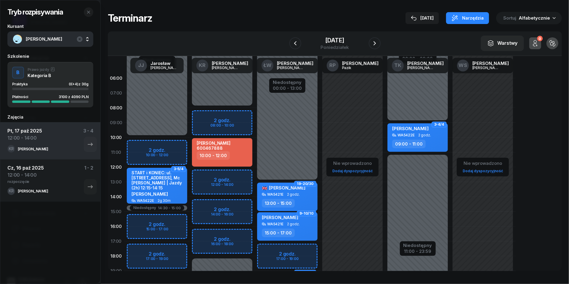
click at [201, 175] on div "Niedostępny 00:00 - 08:00 Niedostępny 18:00 - 23:59 2 godz. 08:00 - 10:00 2 god…" at bounding box center [221, 211] width 65 height 281
select select "12"
select select "14"
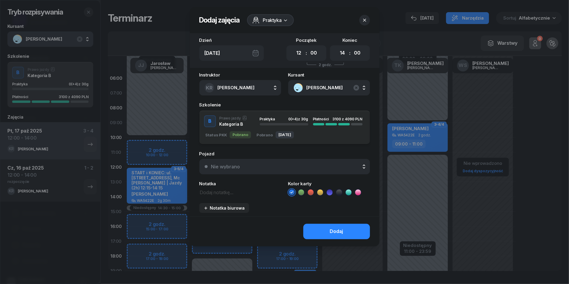
click at [292, 164] on div "Nie wybrano" at bounding box center [287, 166] width 153 height 5
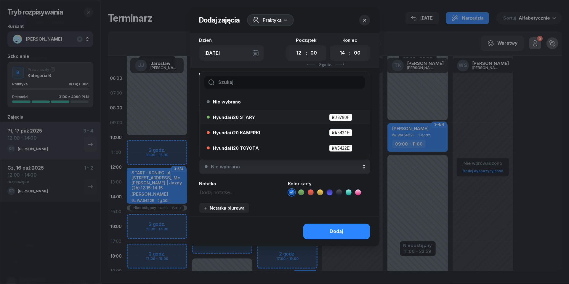
click at [262, 115] on div "Hyundai i20 STARY WJ8780F" at bounding box center [286, 116] width 146 height 7
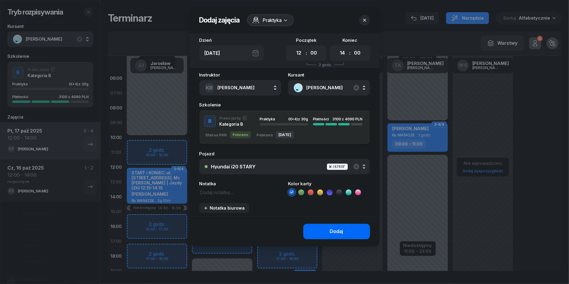
click at [340, 226] on button "Dodaj" at bounding box center [336, 230] width 67 height 15
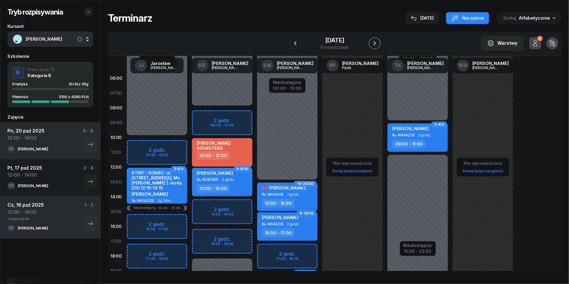
click at [378, 43] on icon "button" at bounding box center [374, 43] width 7 height 7
click at [376, 43] on icon "button" at bounding box center [374, 43] width 2 height 4
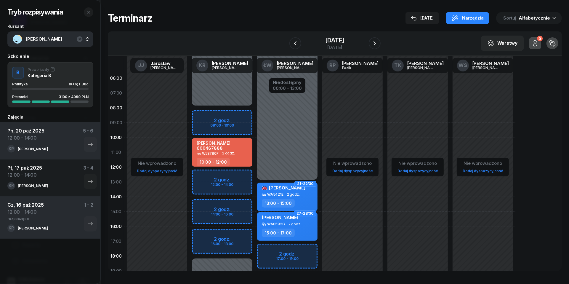
click at [207, 176] on div "Niedostępny 00:00 - 08:00 Niedostępny 18:00 - 23:59 2 godz. 08:00 - 10:00 2 god…" at bounding box center [221, 211] width 65 height 281
select select "12"
select select "14"
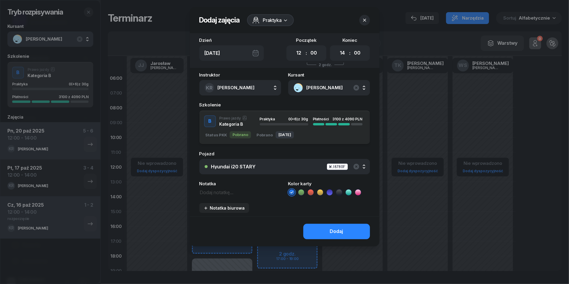
click at [281, 166] on div "Hyundai i20 STARY WJ8780F" at bounding box center [287, 166] width 153 height 7
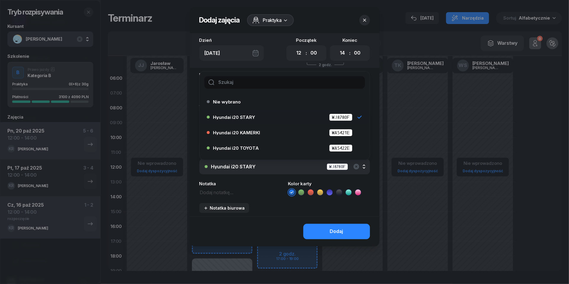
click at [281, 166] on div "Hyundai i20 STARY WJ8780F" at bounding box center [287, 166] width 153 height 7
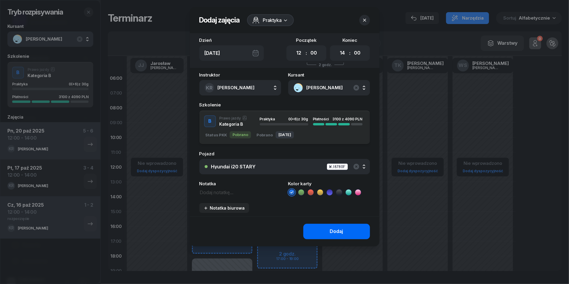
click at [336, 229] on div "Dodaj" at bounding box center [336, 231] width 13 height 8
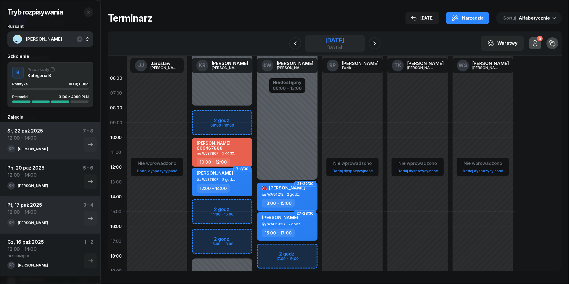
click at [325, 48] on div "[DATE]" at bounding box center [334, 47] width 19 height 4
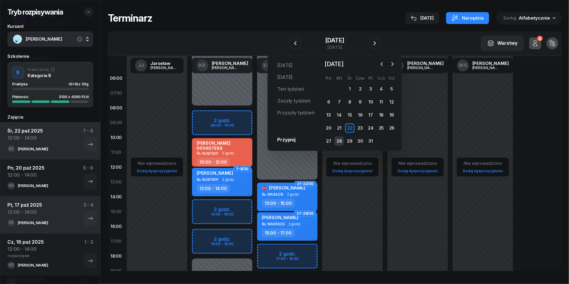
click at [341, 140] on div "28" at bounding box center [338, 140] width 9 height 9
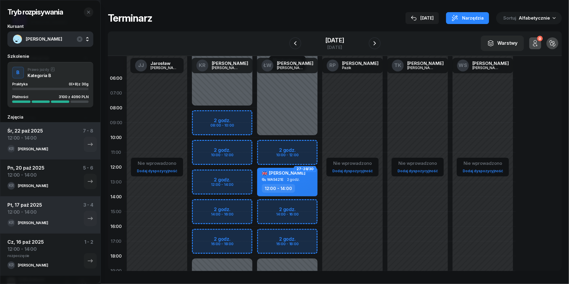
click at [208, 177] on div "Niedostępny 00:00 - 08:00 Niedostępny 18:00 - 23:59 2 godz. 08:00 - 10:00 2 god…" at bounding box center [221, 211] width 65 height 281
select select "12"
select select "14"
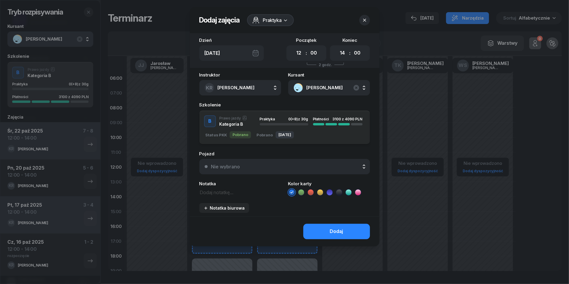
click at [294, 170] on button "Nie wybrano" at bounding box center [284, 166] width 170 height 15
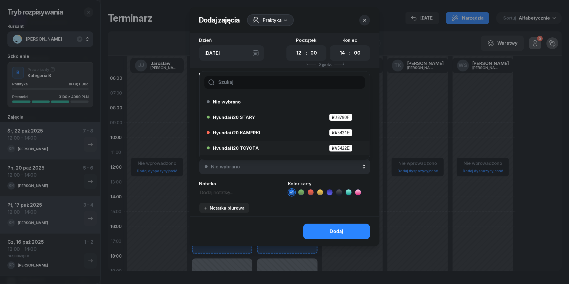
click at [275, 146] on div "Hyundai i20 TOYOTA WA5422E" at bounding box center [286, 147] width 146 height 7
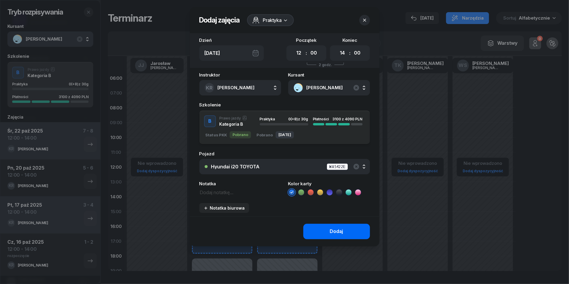
click at [337, 234] on div "Dodaj" at bounding box center [336, 231] width 13 height 8
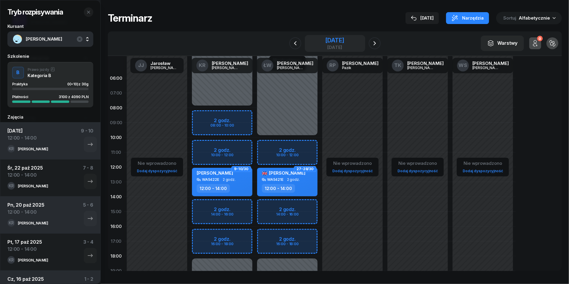
click at [325, 43] on div "[DATE]" at bounding box center [334, 40] width 19 height 6
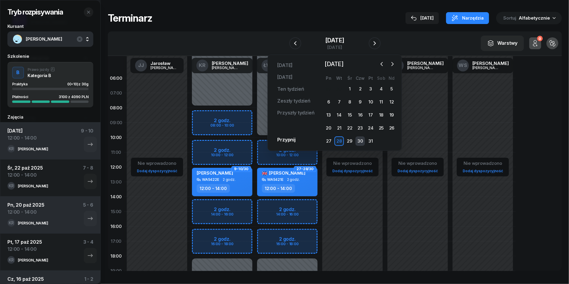
click at [362, 141] on div "30" at bounding box center [359, 140] width 9 height 9
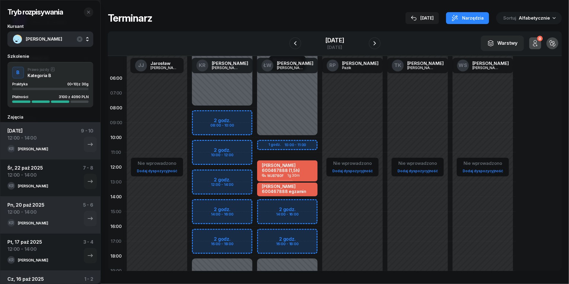
click at [208, 172] on div "Niedostępny 00:00 - 08:00 Niedostępny 18:00 - 23:59 2 godz. 08:00 - 10:00 2 god…" at bounding box center [221, 211] width 65 height 281
select select "12"
select select "14"
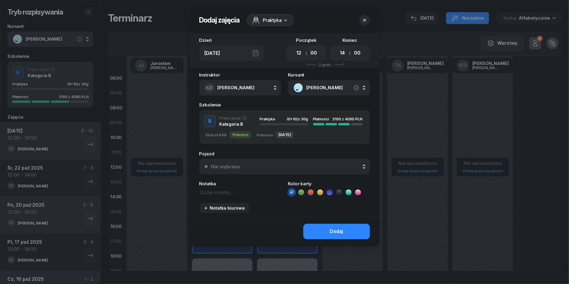
click at [272, 160] on button "Nie wybrano" at bounding box center [284, 166] width 170 height 15
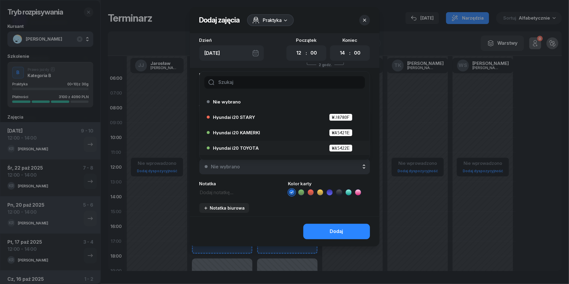
click at [259, 143] on div "Hyundai i20 TOYOTA WA5422E" at bounding box center [283, 147] width 152 height 9
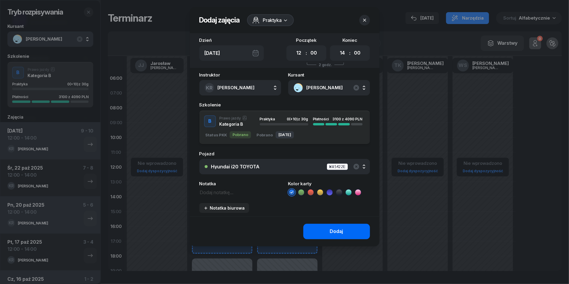
click at [340, 234] on div "Dodaj" at bounding box center [336, 231] width 13 height 8
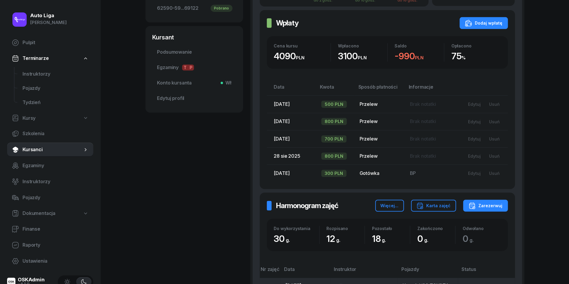
scroll to position [210, 0]
